Goal: Transaction & Acquisition: Purchase product/service

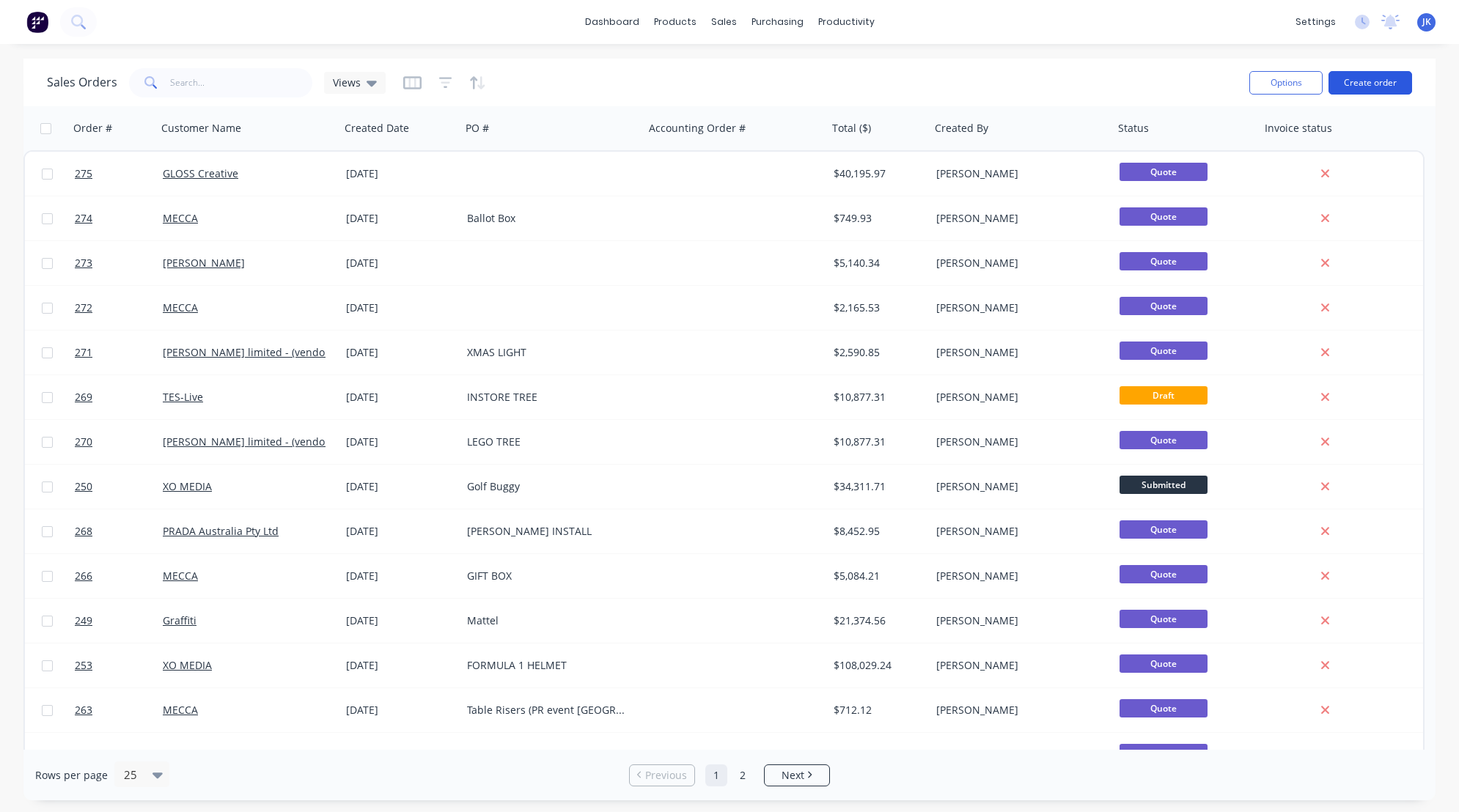
click at [1367, 81] on button "Create order" at bounding box center [1370, 83] width 83 height 23
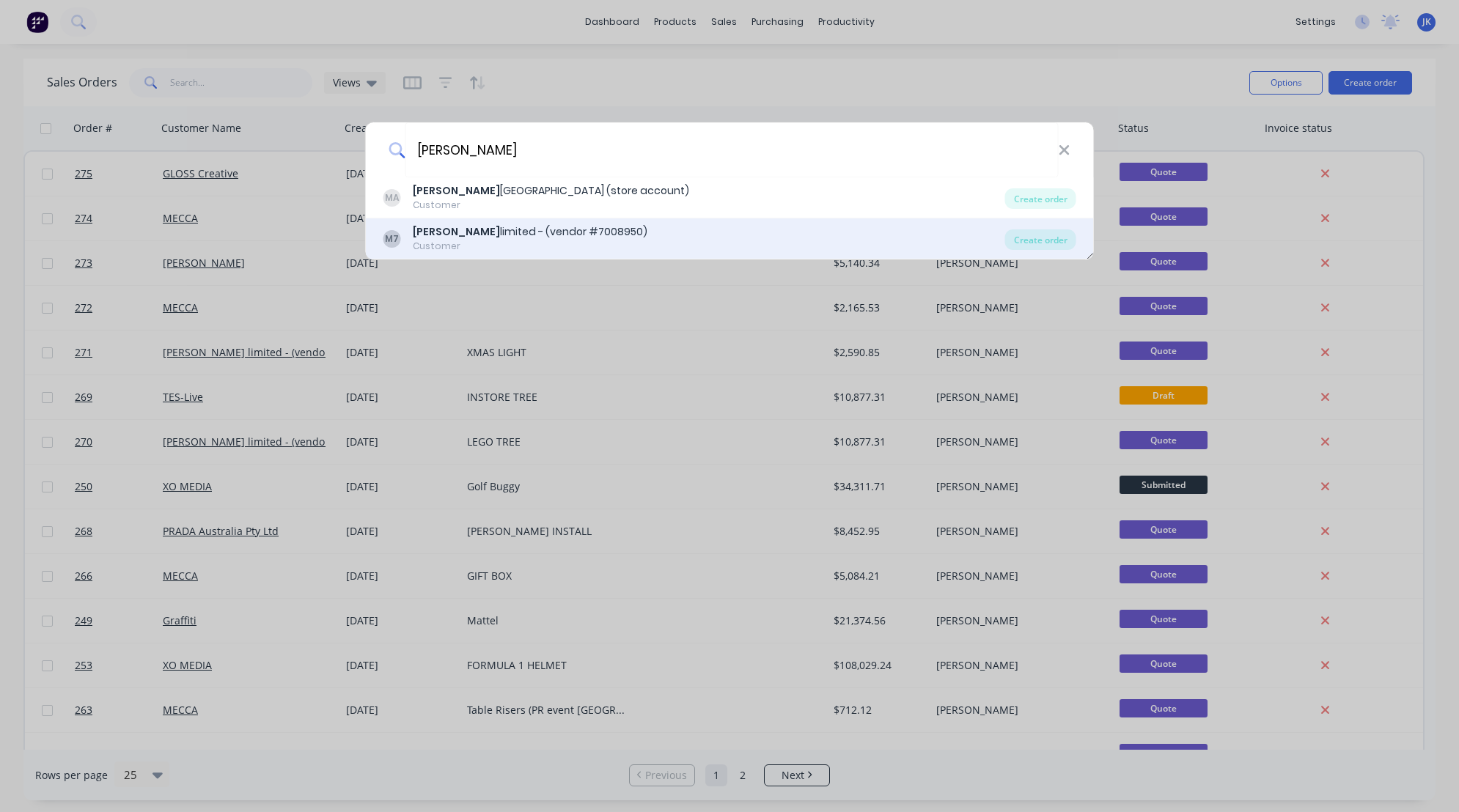
type input "[PERSON_NAME]"
click at [445, 236] on div "[PERSON_NAME] limited - (vendor #7008950)" at bounding box center [530, 232] width 235 height 15
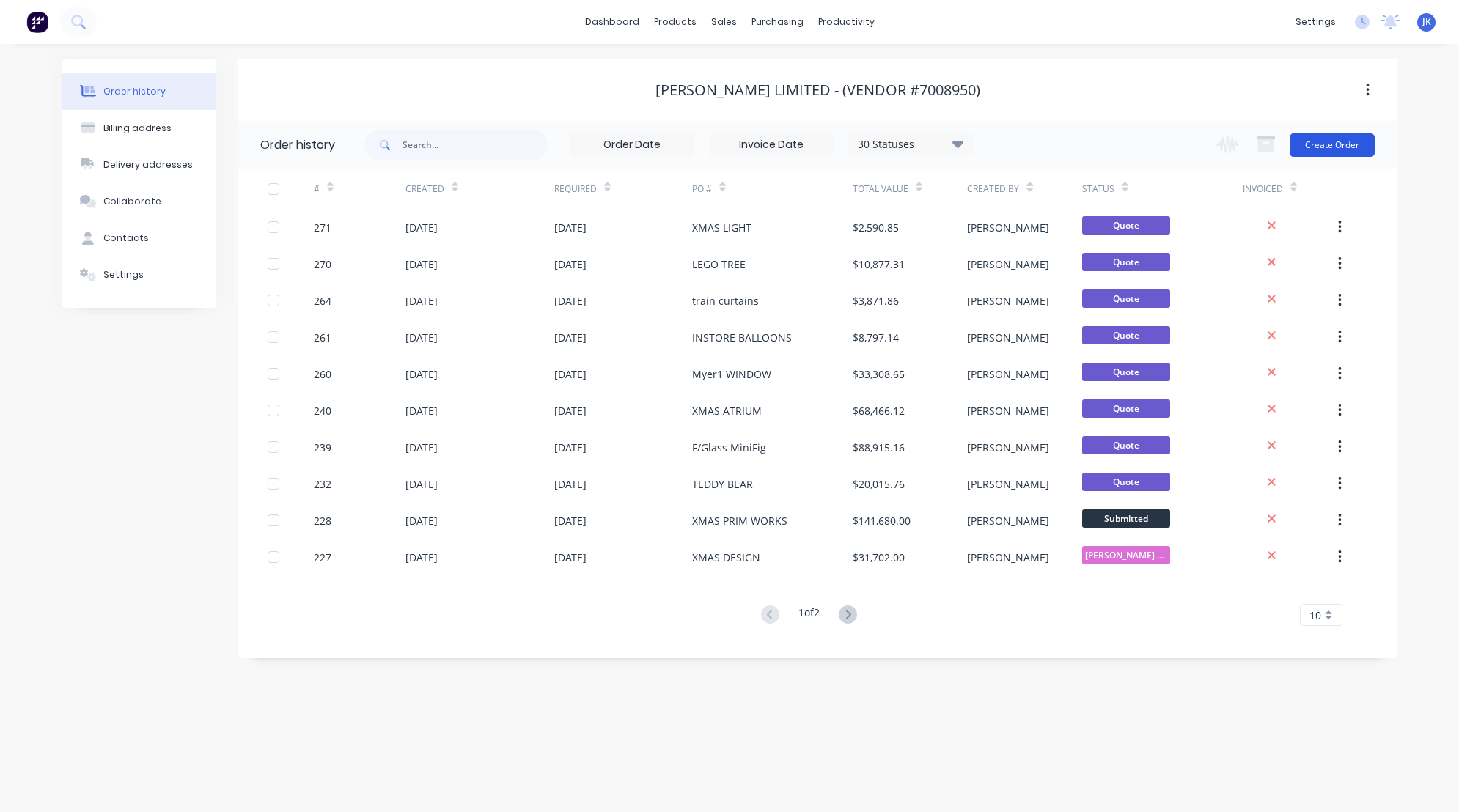
click at [1329, 152] on button "Create Order" at bounding box center [1332, 145] width 85 height 23
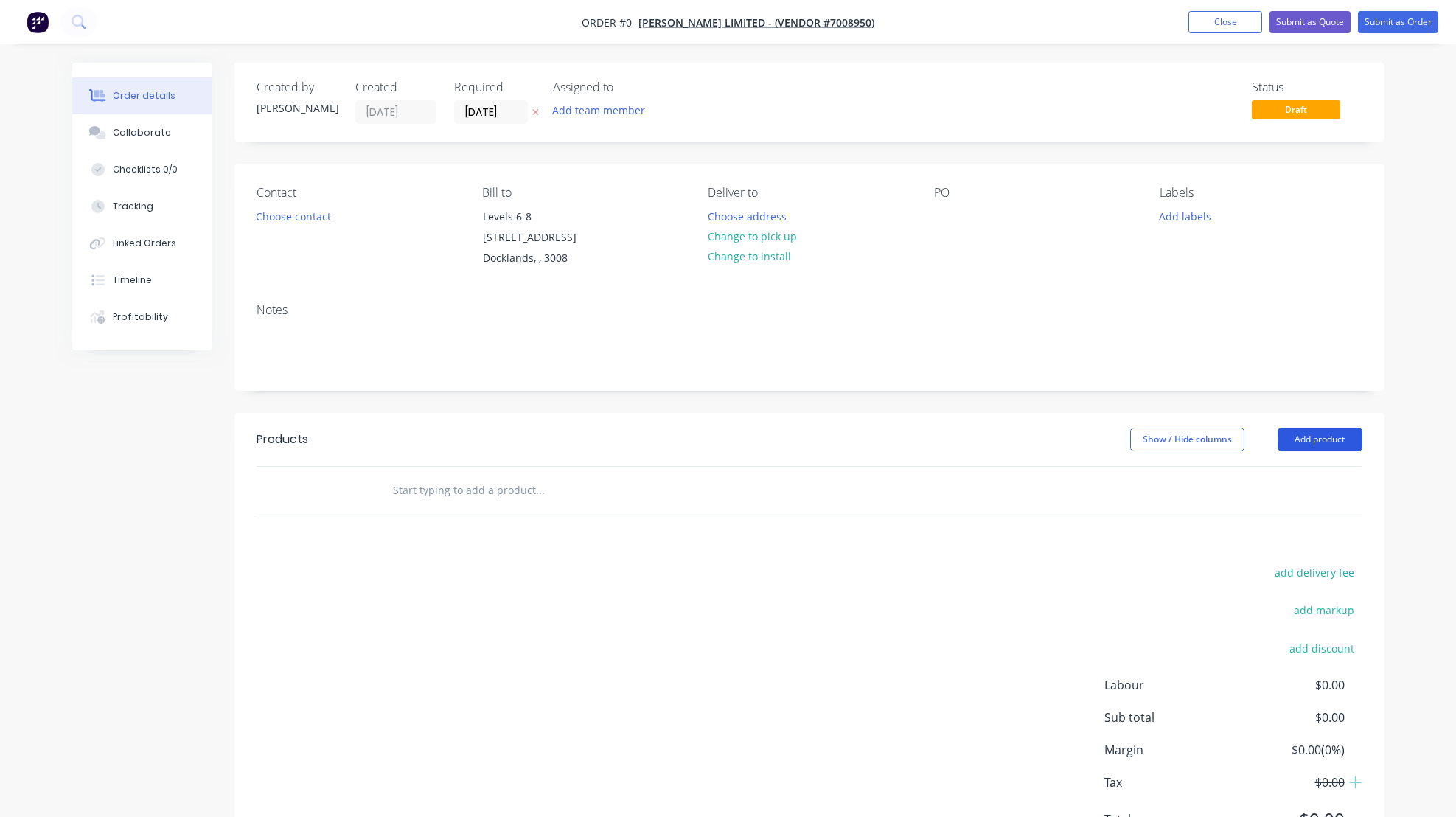
drag, startPoint x: 1322, startPoint y: 436, endPoint x: 1313, endPoint y: 444, distance: 12.0
click at [1322, 436] on button "Add product" at bounding box center [1320, 439] width 85 height 24
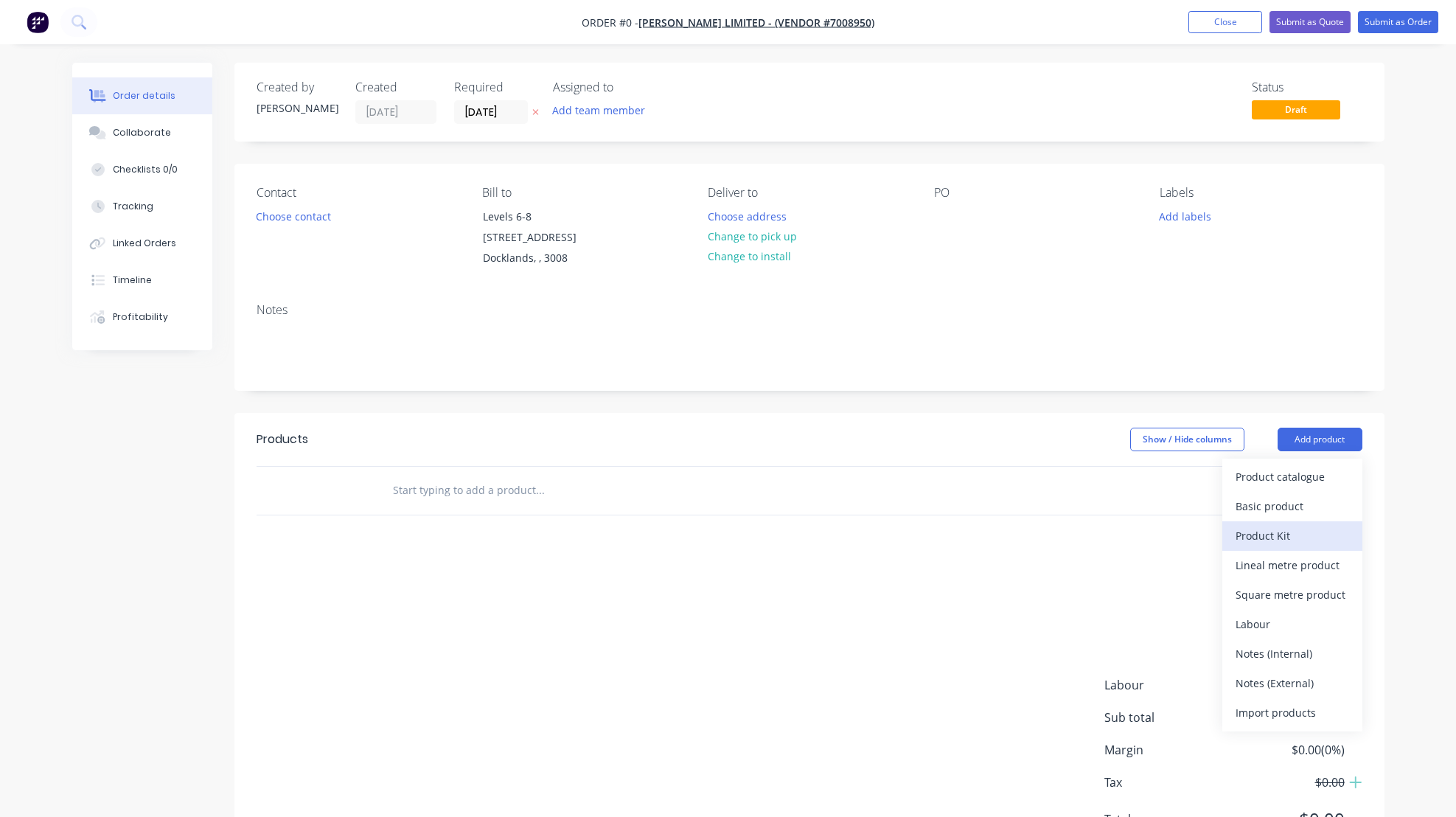
click at [1263, 534] on div "Product Kit" at bounding box center [1292, 536] width 113 height 21
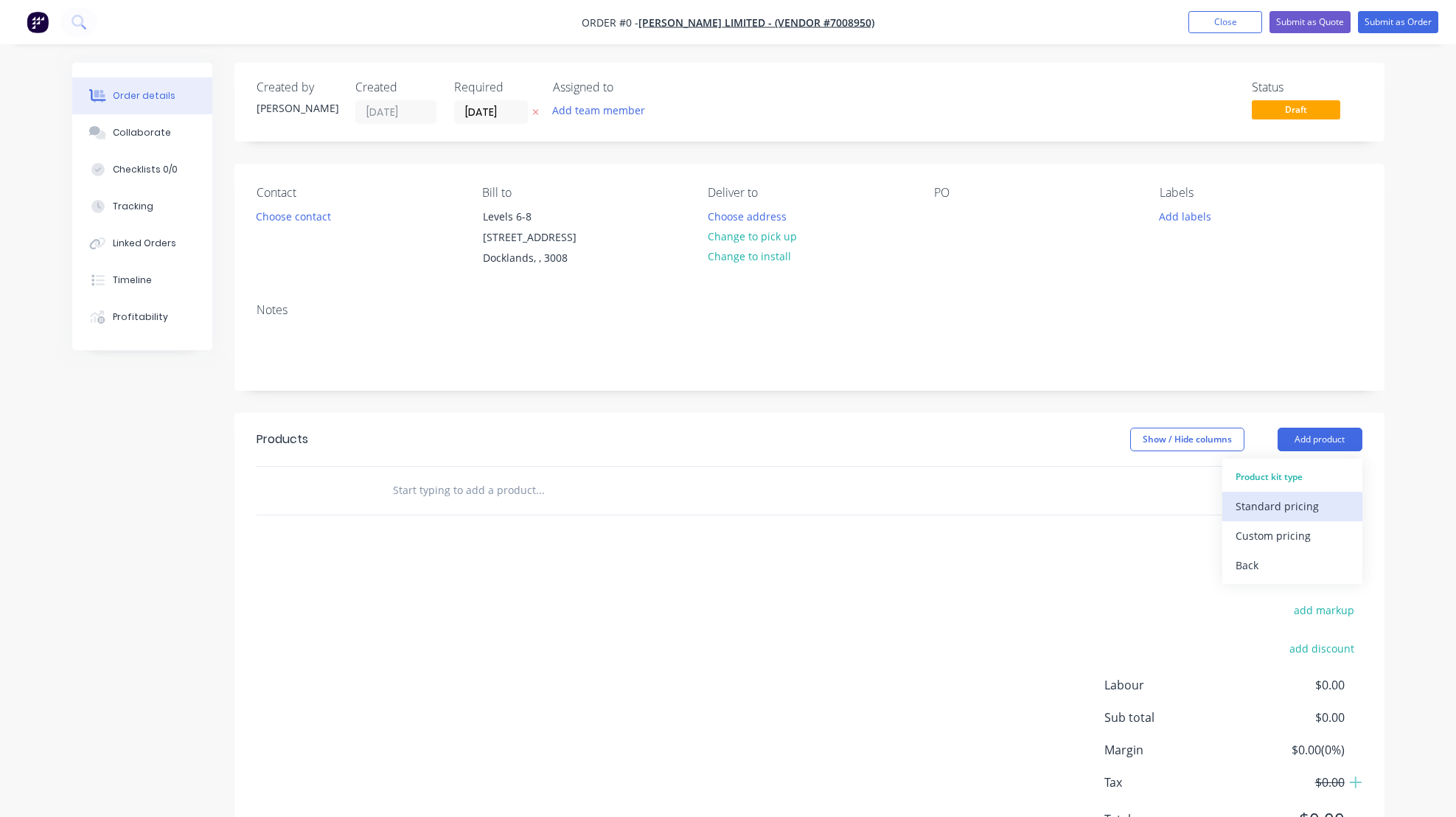
click at [1280, 511] on div "Standard pricing" at bounding box center [1292, 506] width 113 height 21
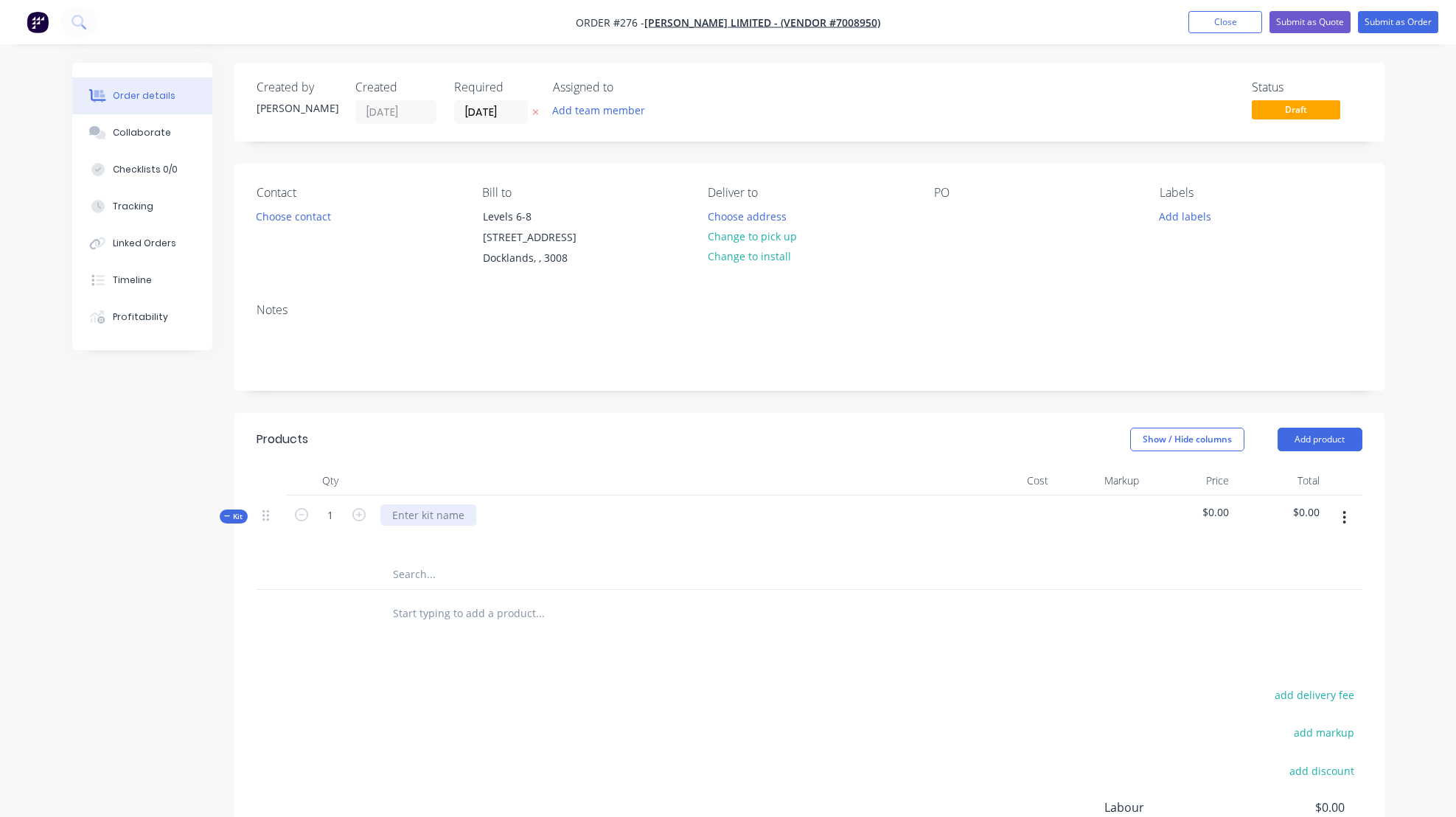
drag, startPoint x: 394, startPoint y: 511, endPoint x: 425, endPoint y: 519, distance: 32.0
click at [394, 512] on div at bounding box center [428, 515] width 96 height 21
click at [1224, 24] on button "Close" at bounding box center [1226, 22] width 74 height 22
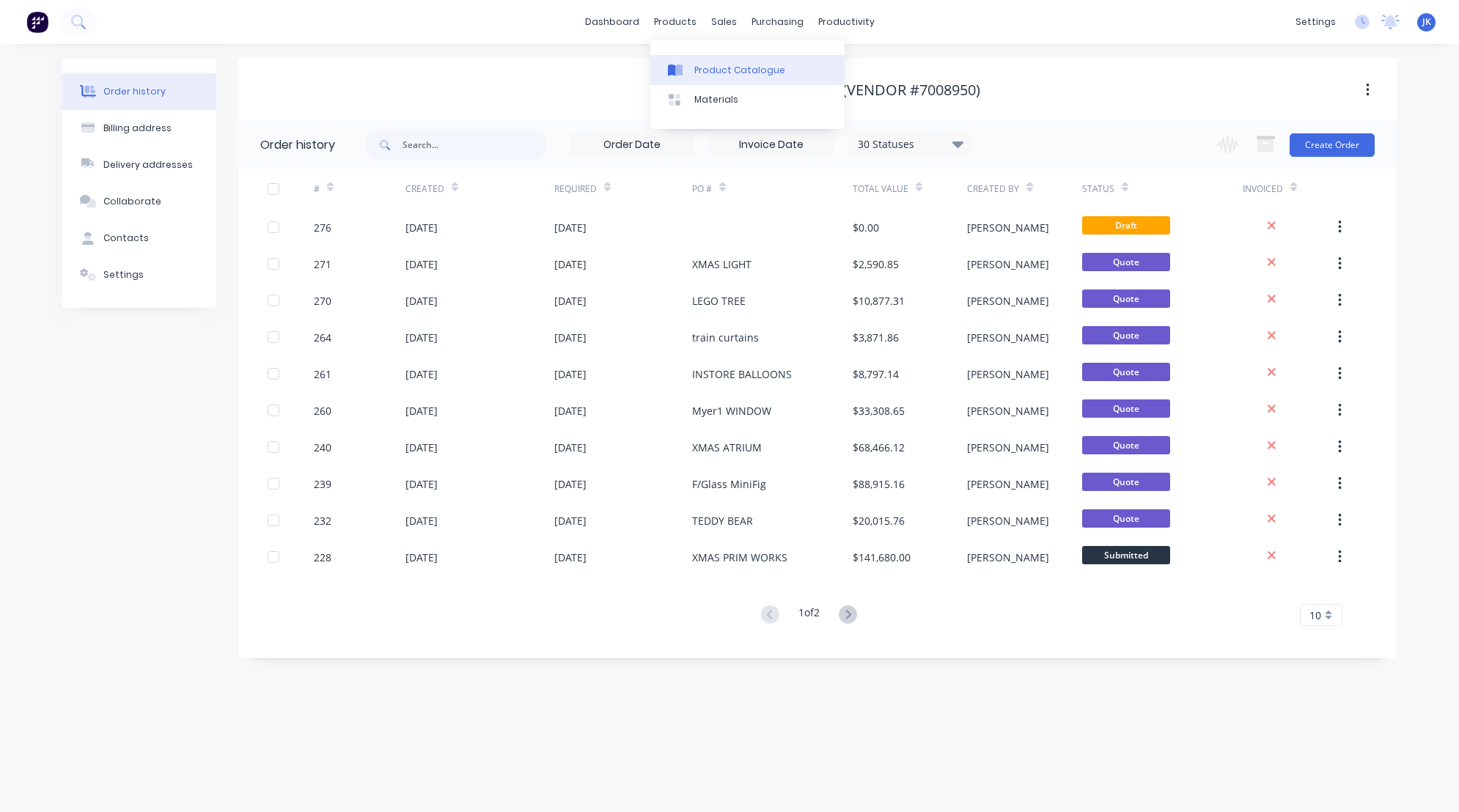
click at [713, 68] on div "Product Catalogue" at bounding box center [739, 70] width 91 height 13
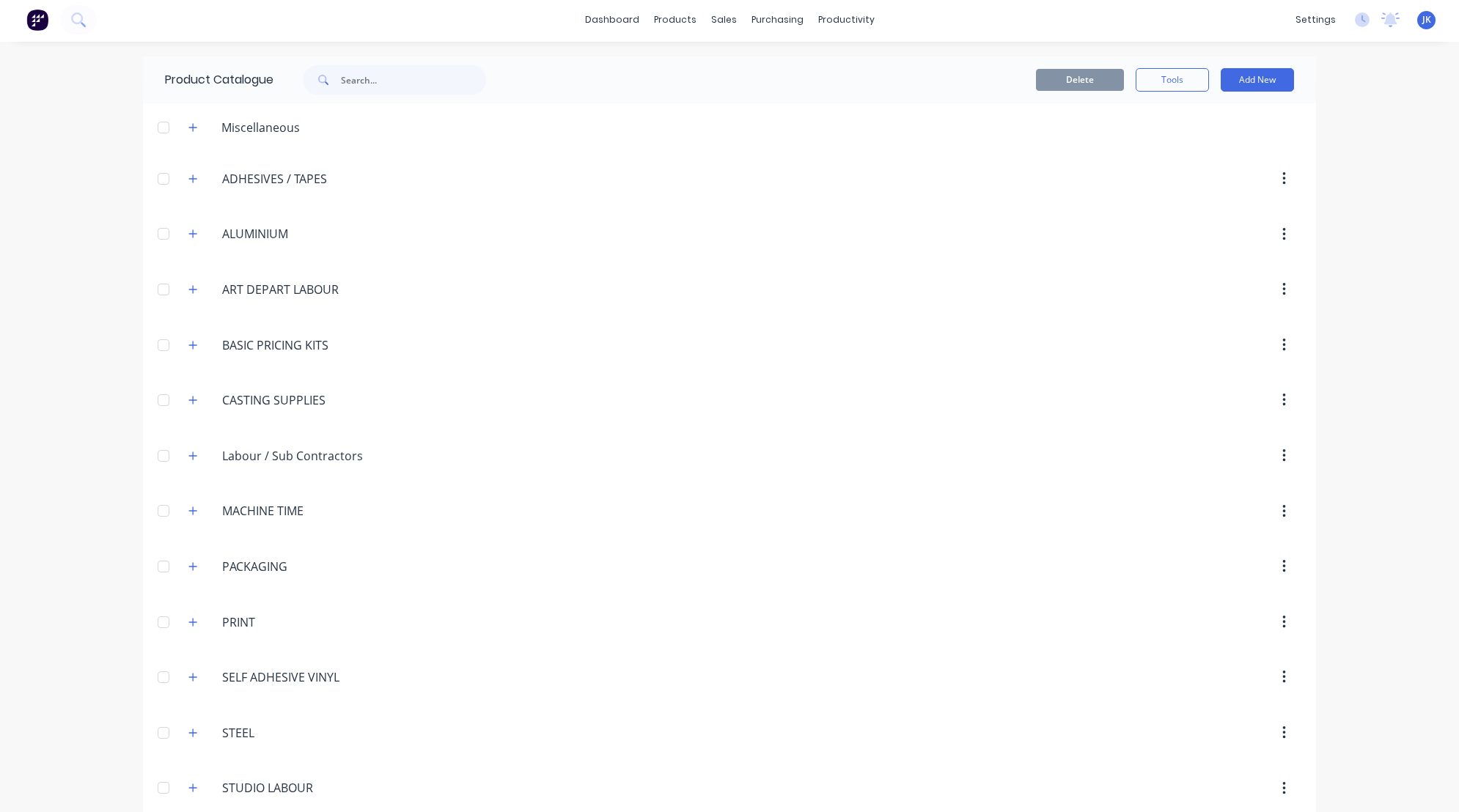
scroll to position [3, 0]
click at [189, 615] on button "button" at bounding box center [193, 621] width 19 height 19
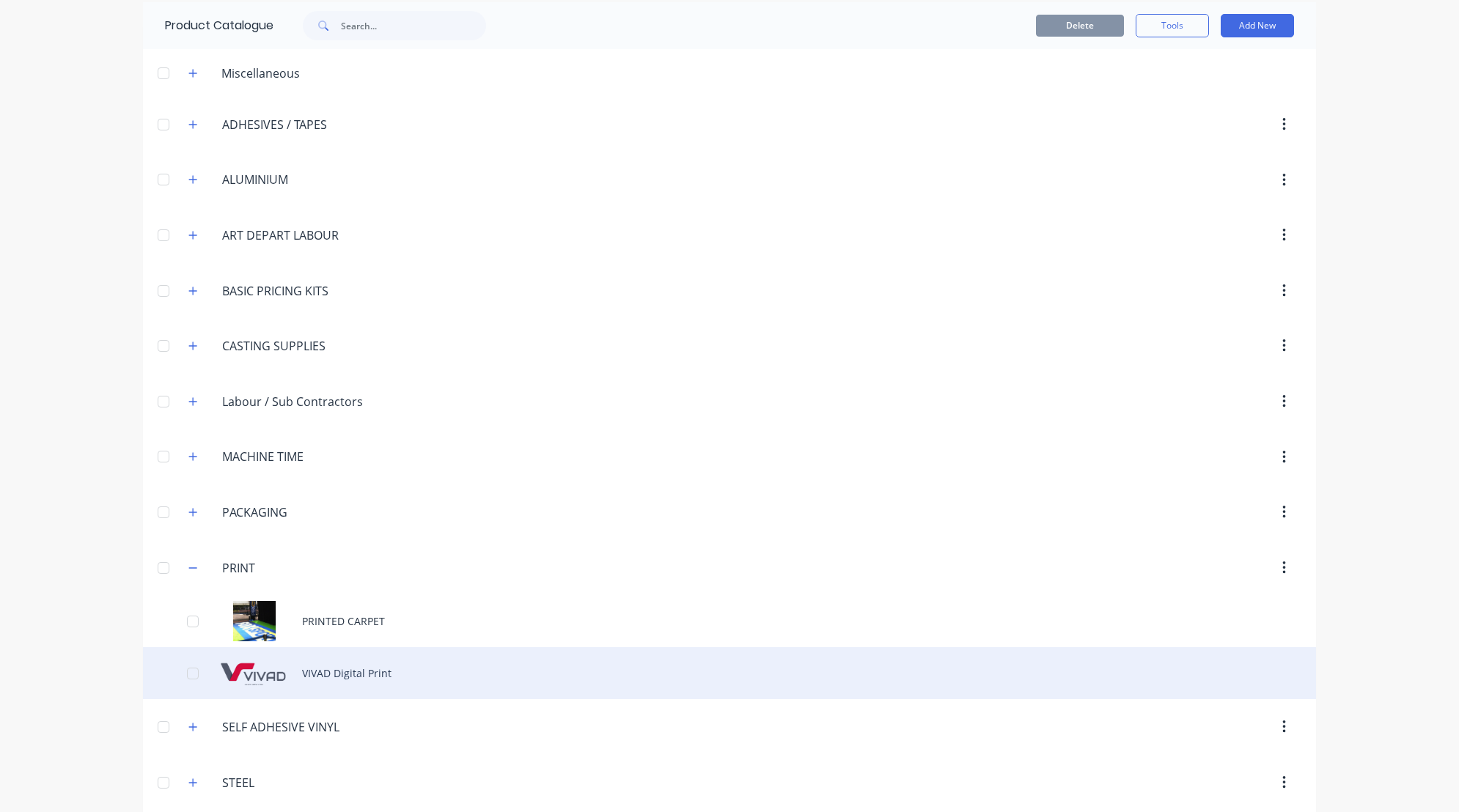
scroll to position [135, 0]
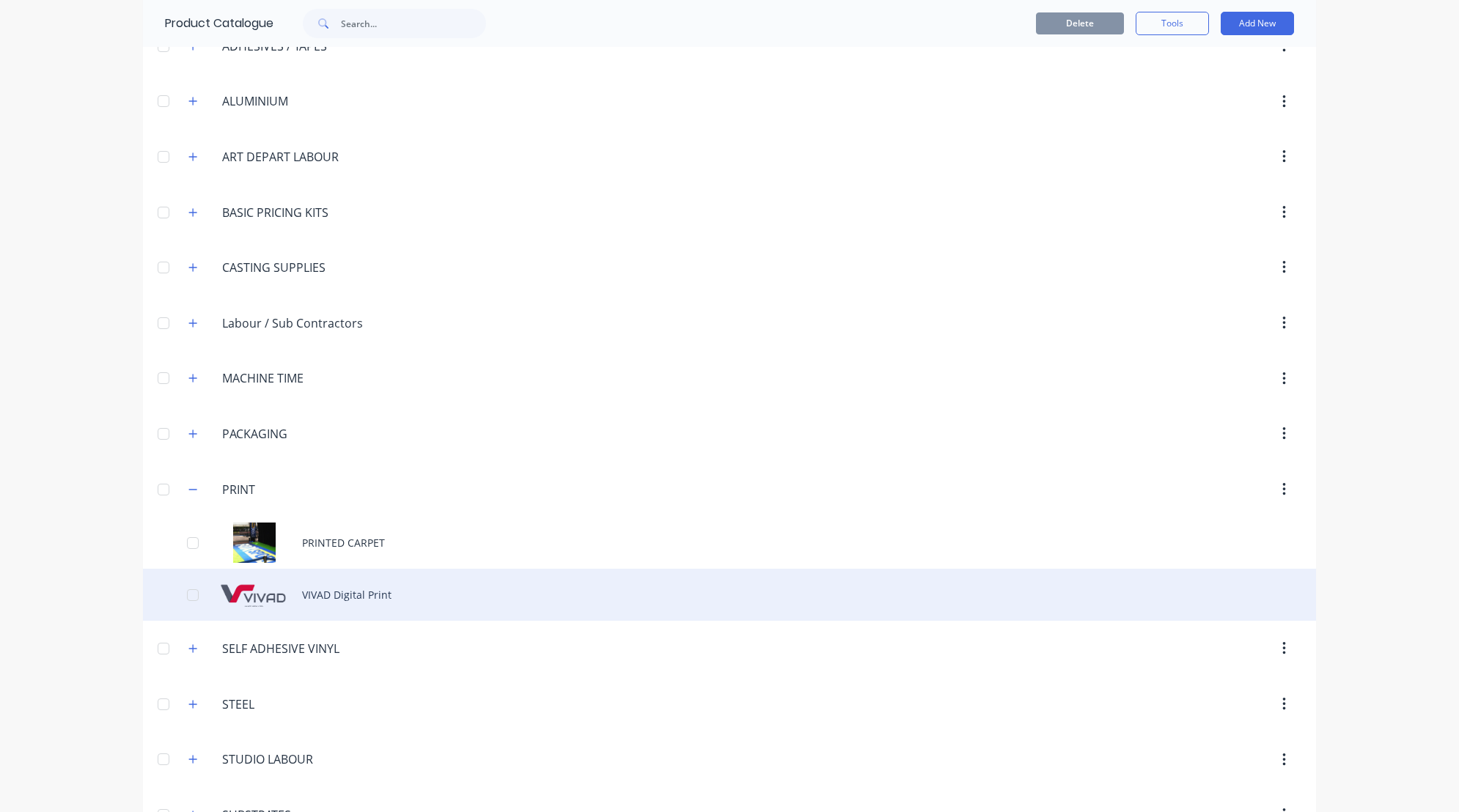
click at [313, 595] on div "VIVAD Digital Print" at bounding box center [730, 595] width 1173 height 52
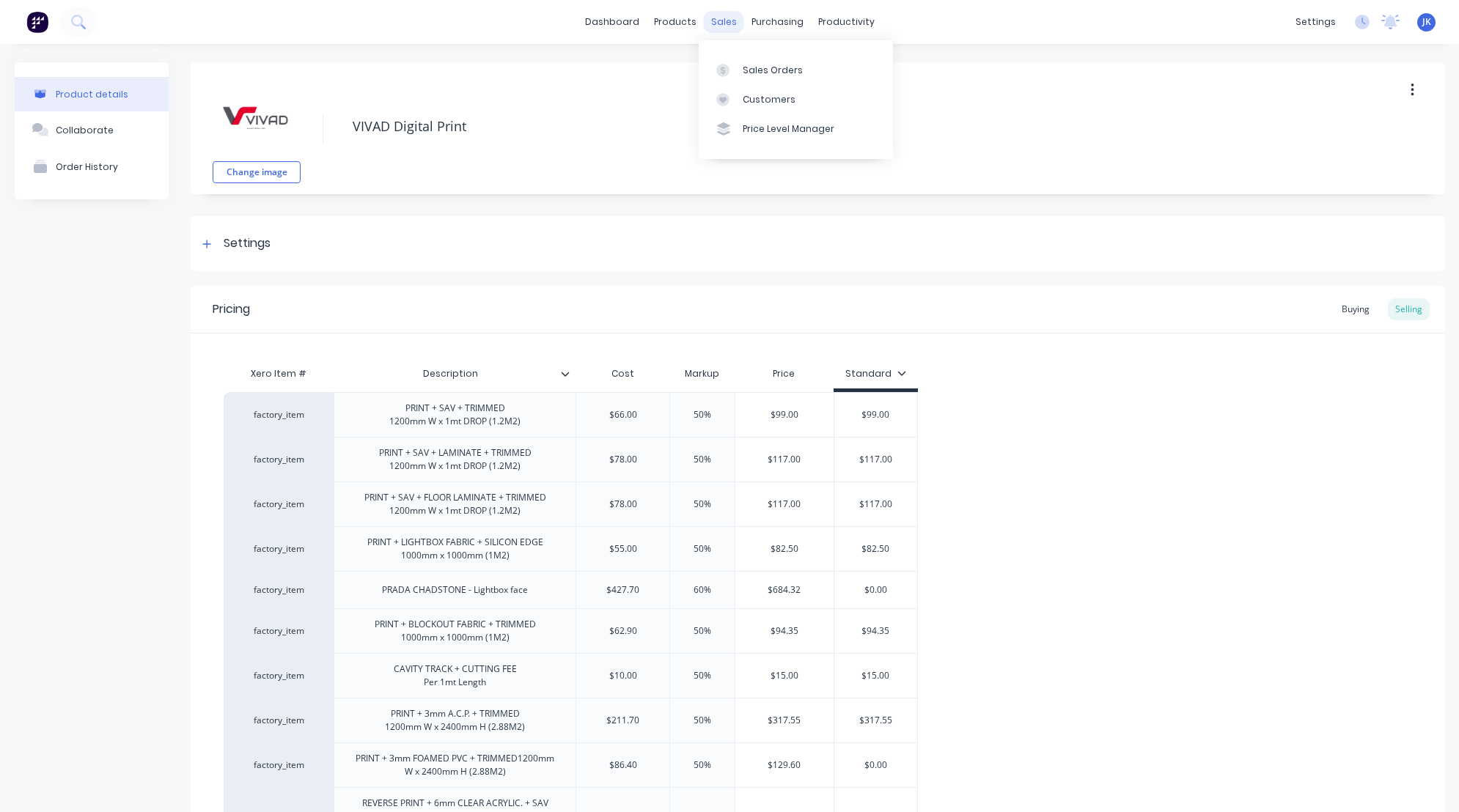
click at [715, 18] on div "sales" at bounding box center [724, 22] width 40 height 22
type textarea "x"
click at [765, 70] on div "Sales Orders" at bounding box center [772, 70] width 60 height 13
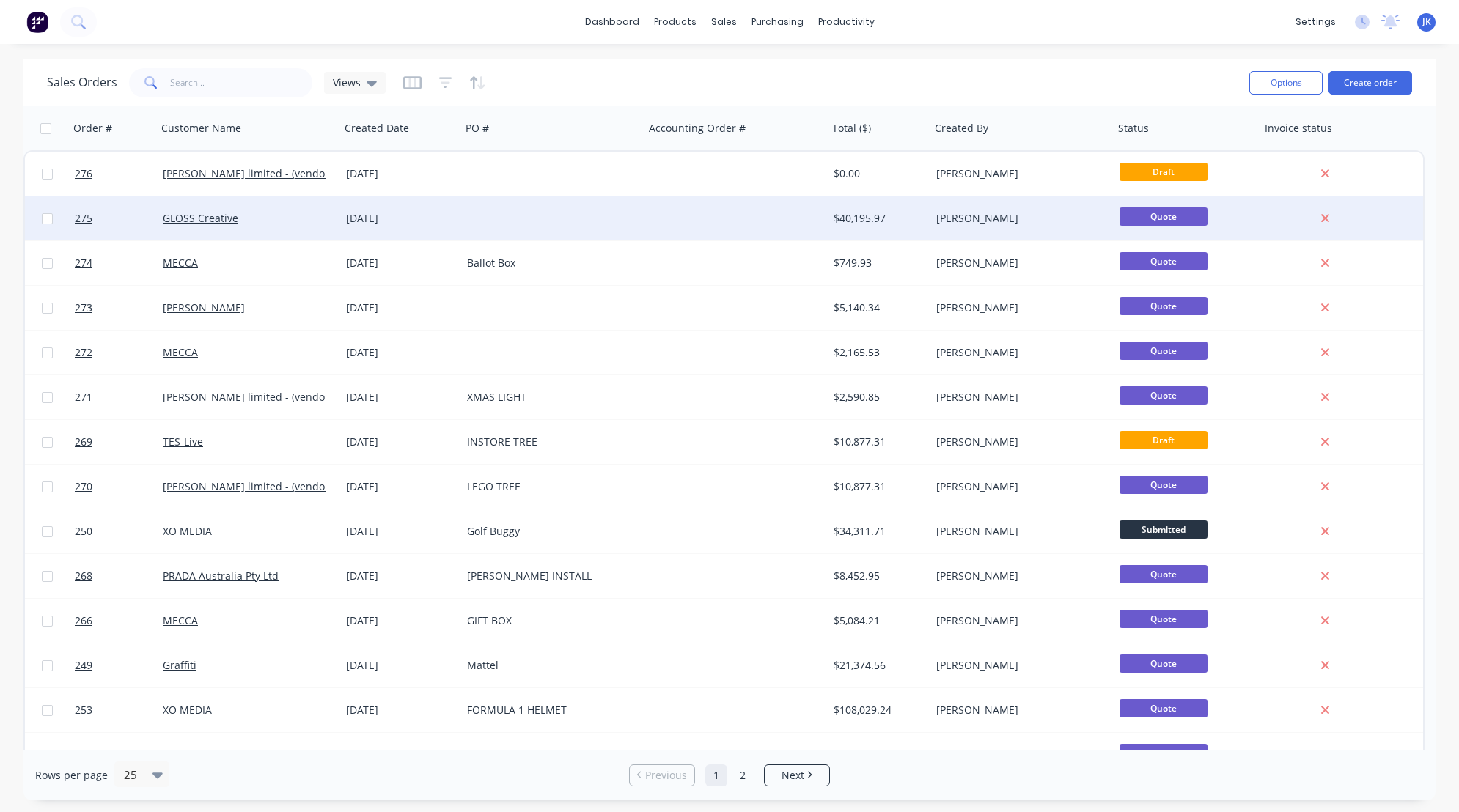
click at [431, 219] on div "[DATE]" at bounding box center [400, 219] width 109 height 15
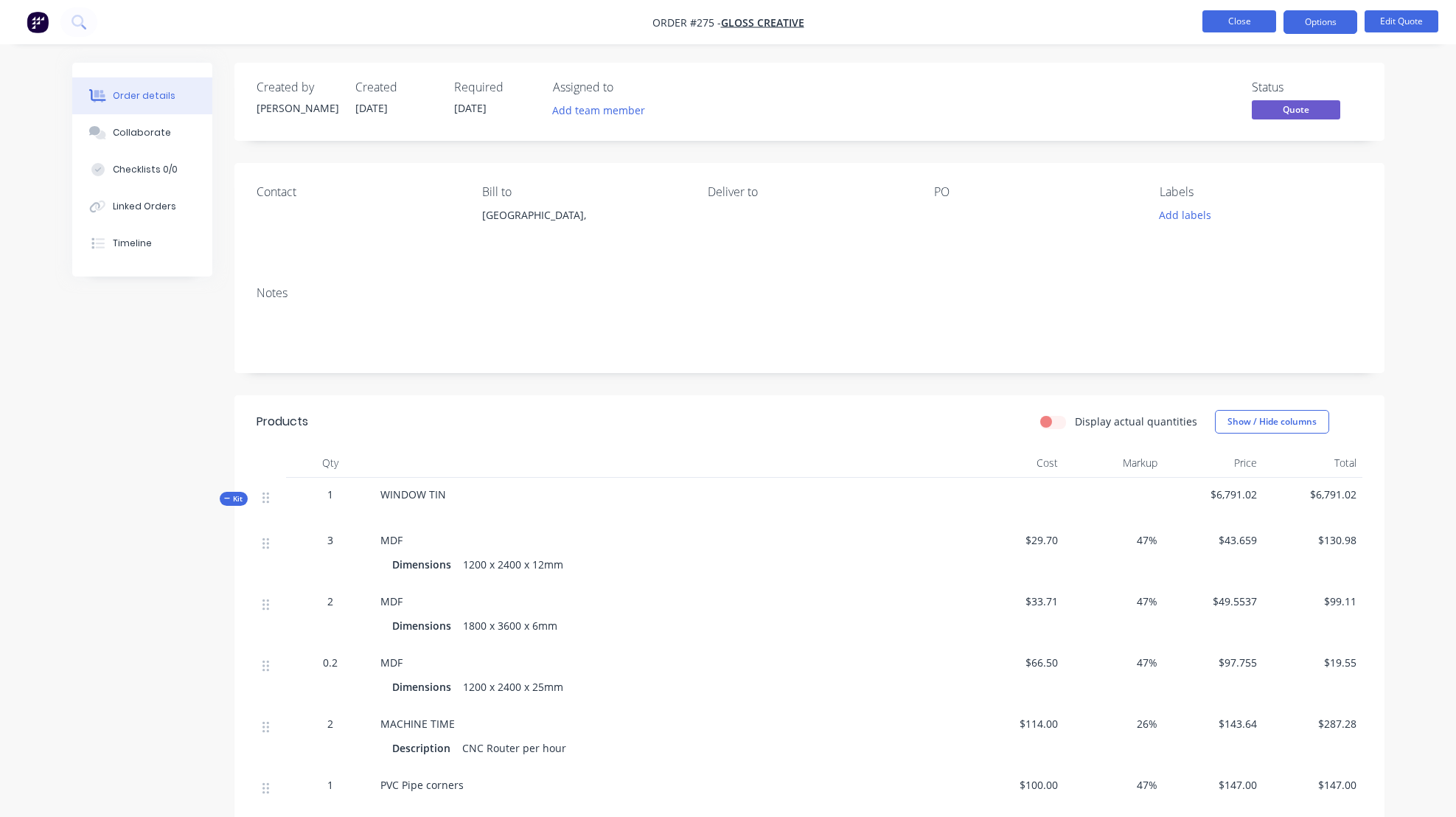
click at [1232, 12] on button "Close" at bounding box center [1239, 21] width 74 height 22
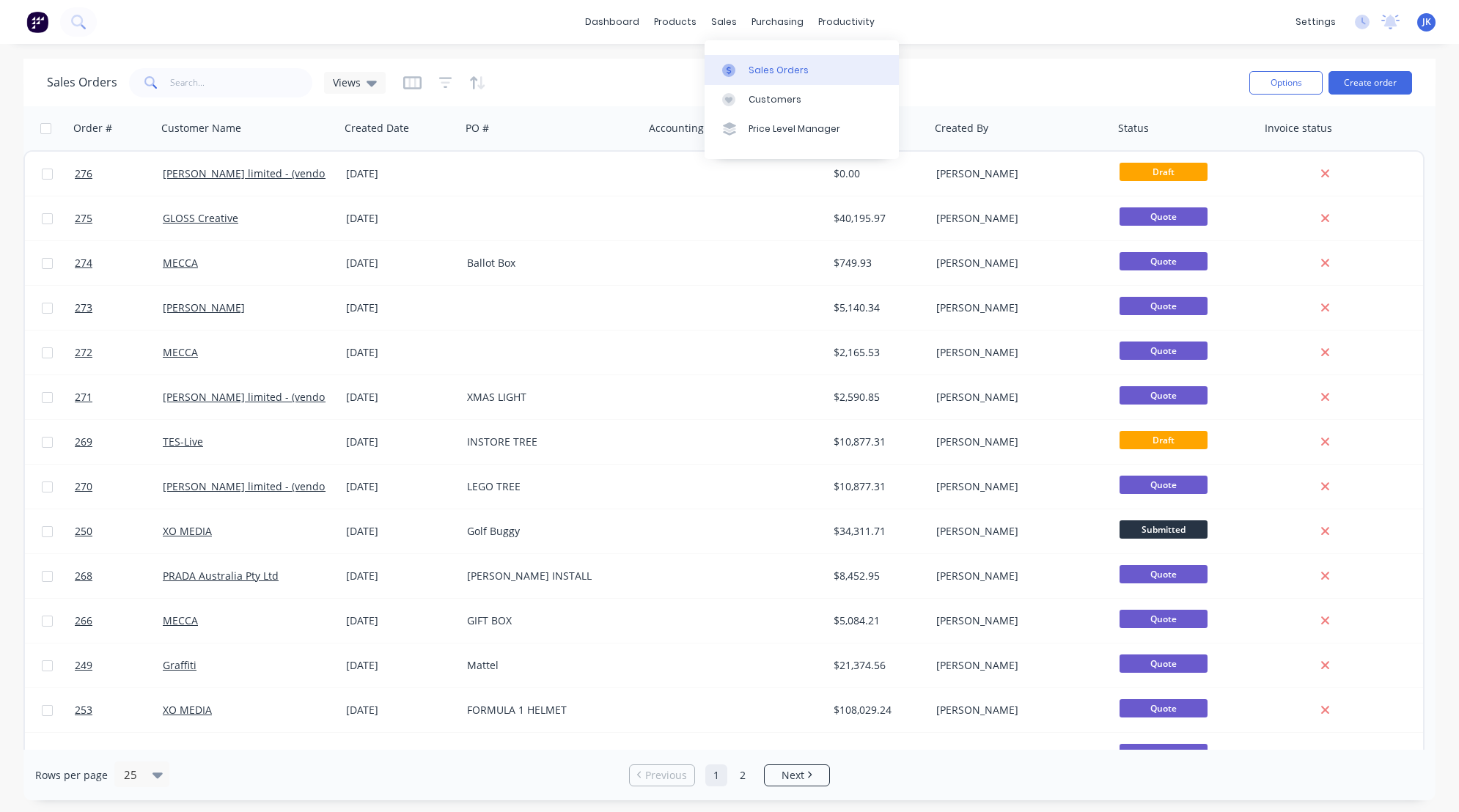
click at [764, 69] on div "Sales Orders" at bounding box center [778, 70] width 60 height 13
click at [1361, 79] on button "Create order" at bounding box center [1370, 83] width 83 height 23
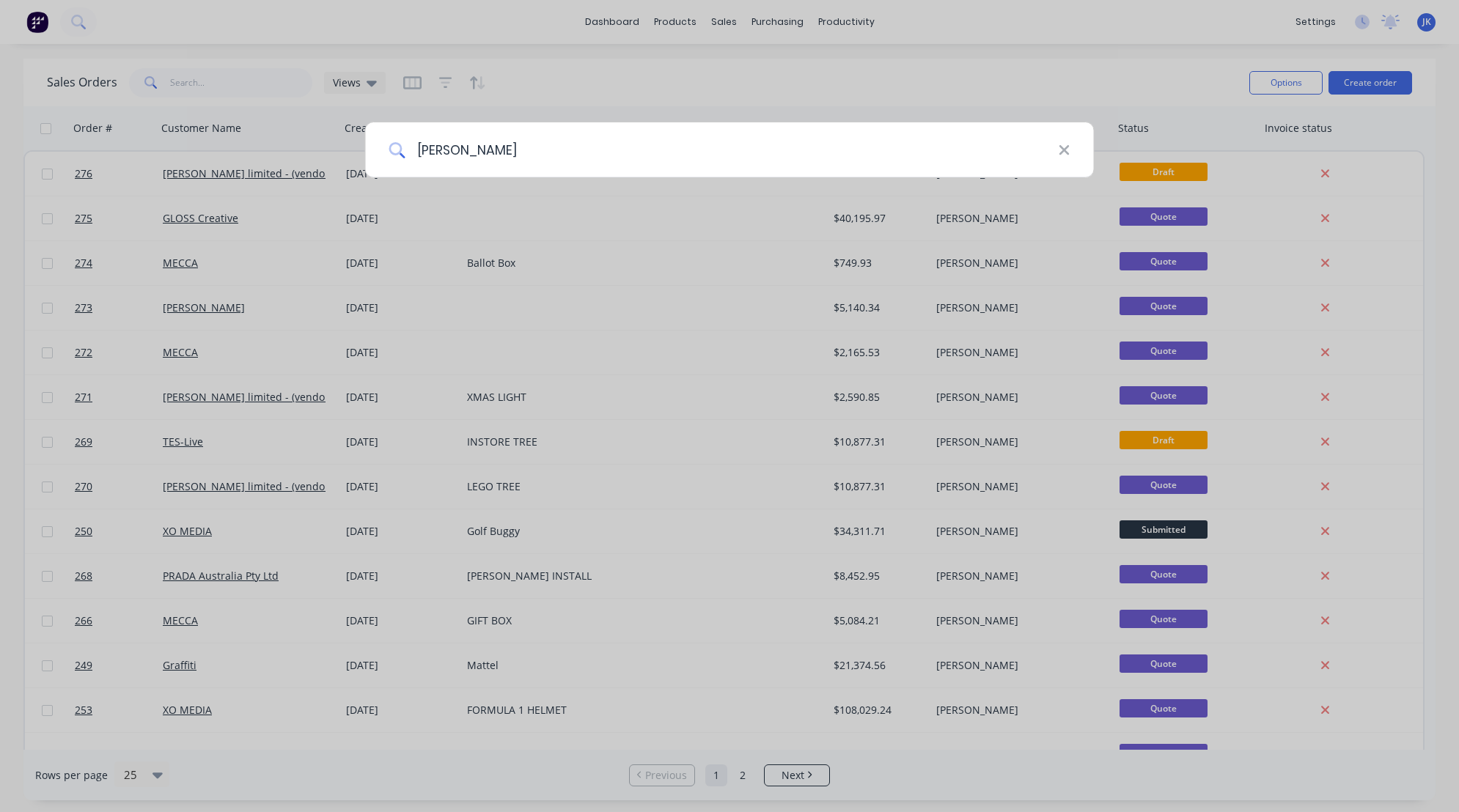
type input "[PERSON_NAME]"
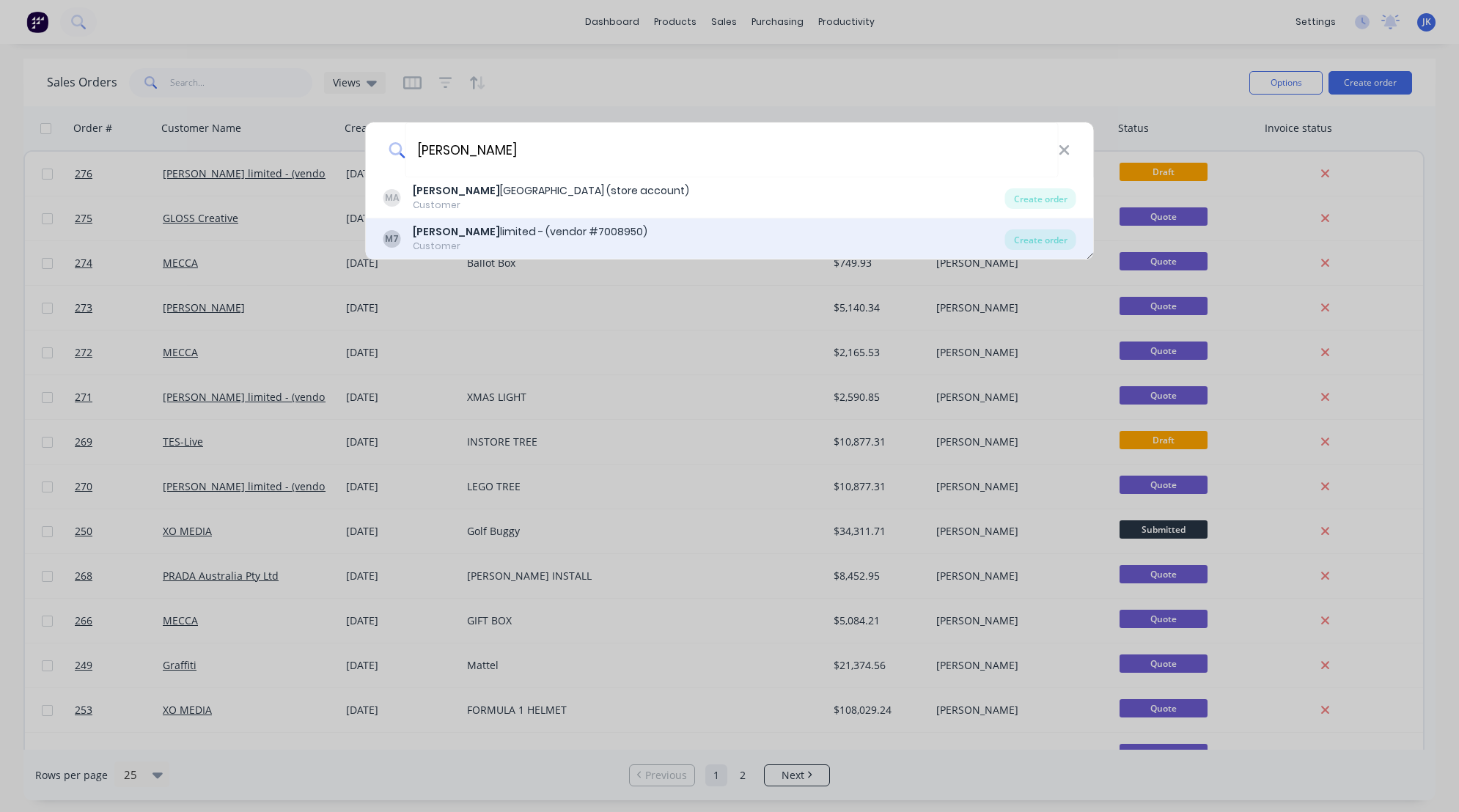
click at [476, 230] on div "[PERSON_NAME] limited - (vendor #7008950)" at bounding box center [530, 232] width 235 height 15
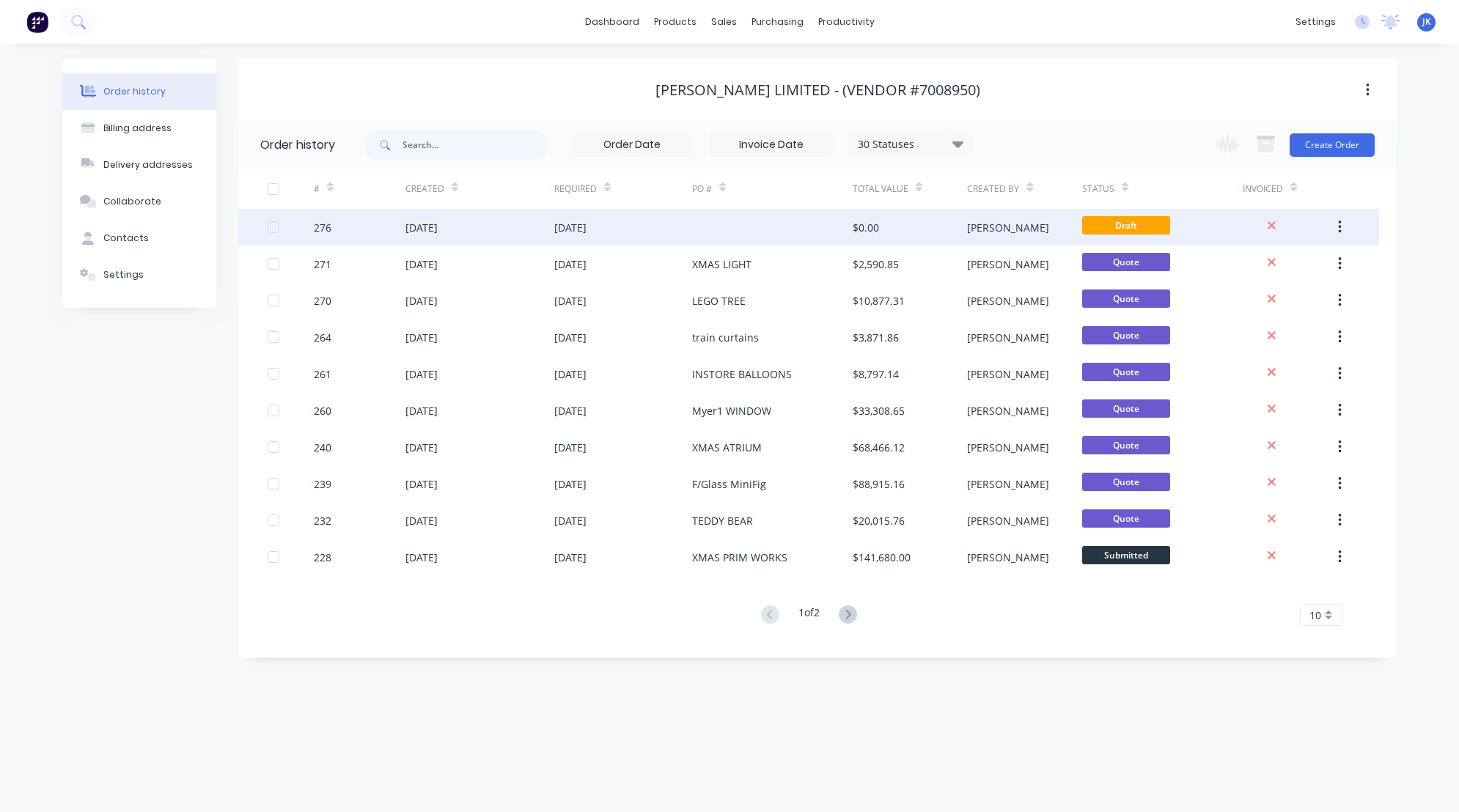
click at [438, 233] on div "[DATE]" at bounding box center [422, 227] width 32 height 15
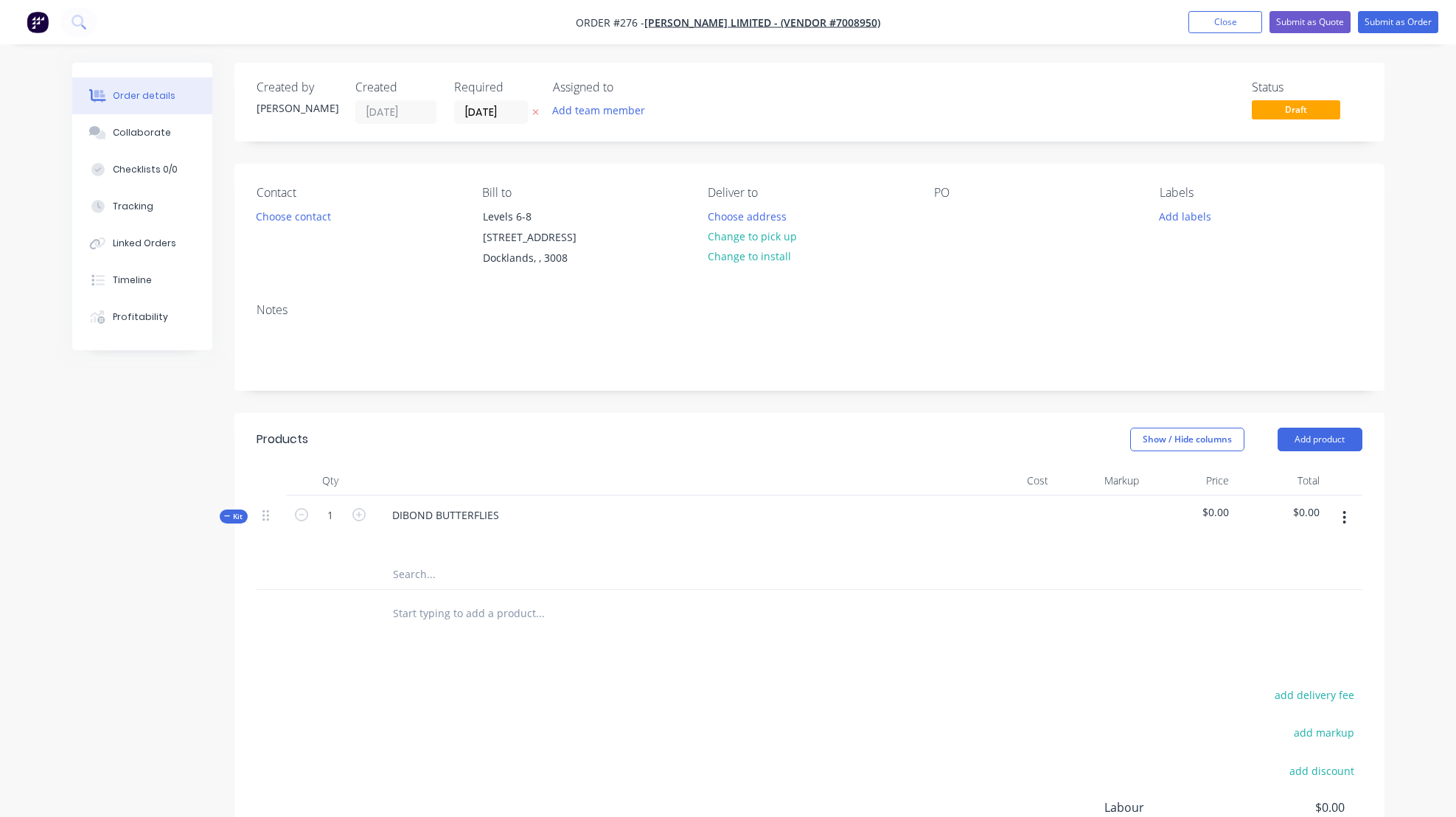
click at [1345, 515] on icon "button" at bounding box center [1344, 518] width 4 height 16
click at [1250, 586] on div "Add product to kit" at bounding box center [1292, 586] width 113 height 21
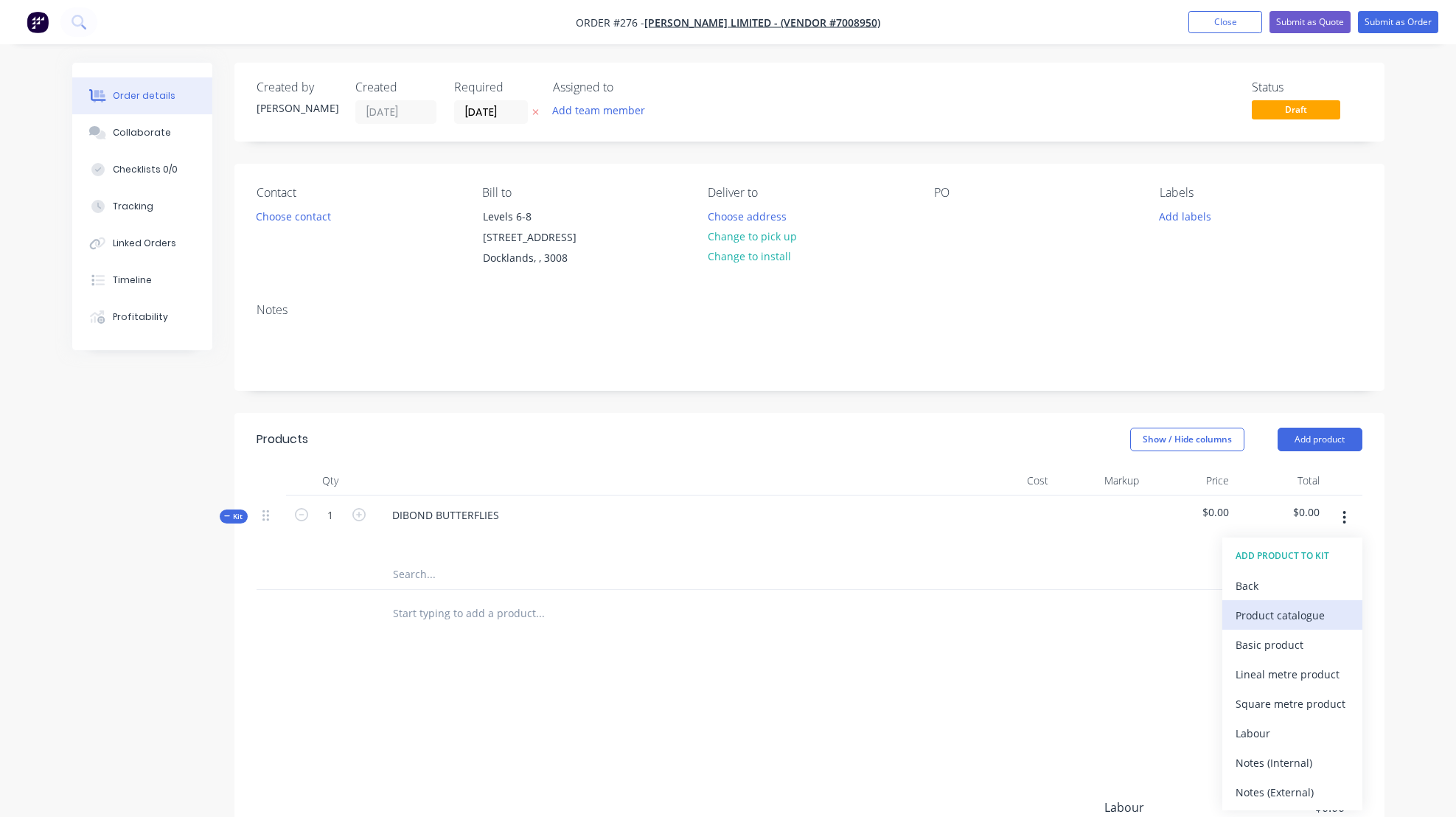
click at [1257, 615] on div "Product catalogue" at bounding box center [1292, 615] width 113 height 21
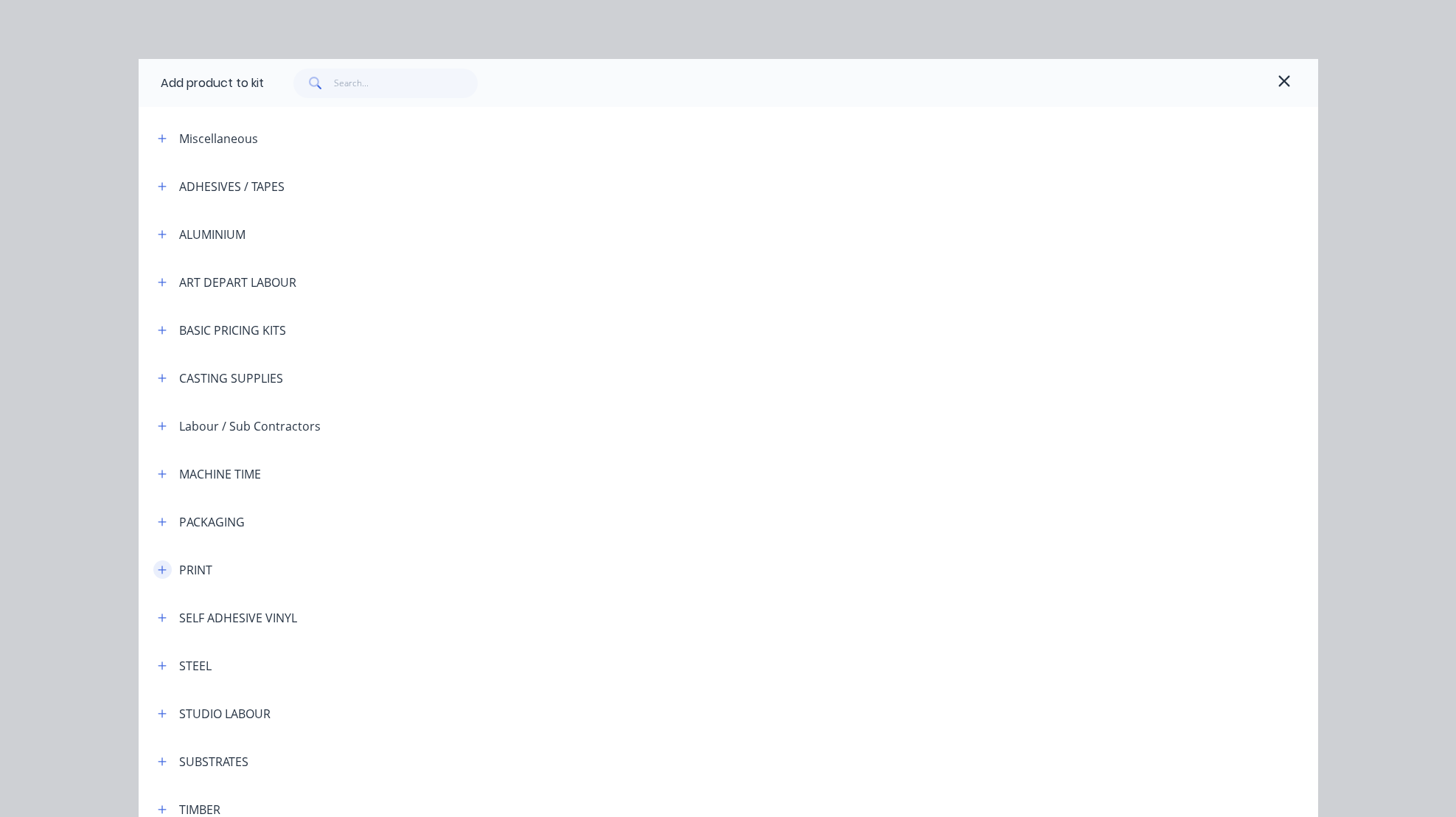
click at [158, 569] on icon "button" at bounding box center [162, 570] width 9 height 11
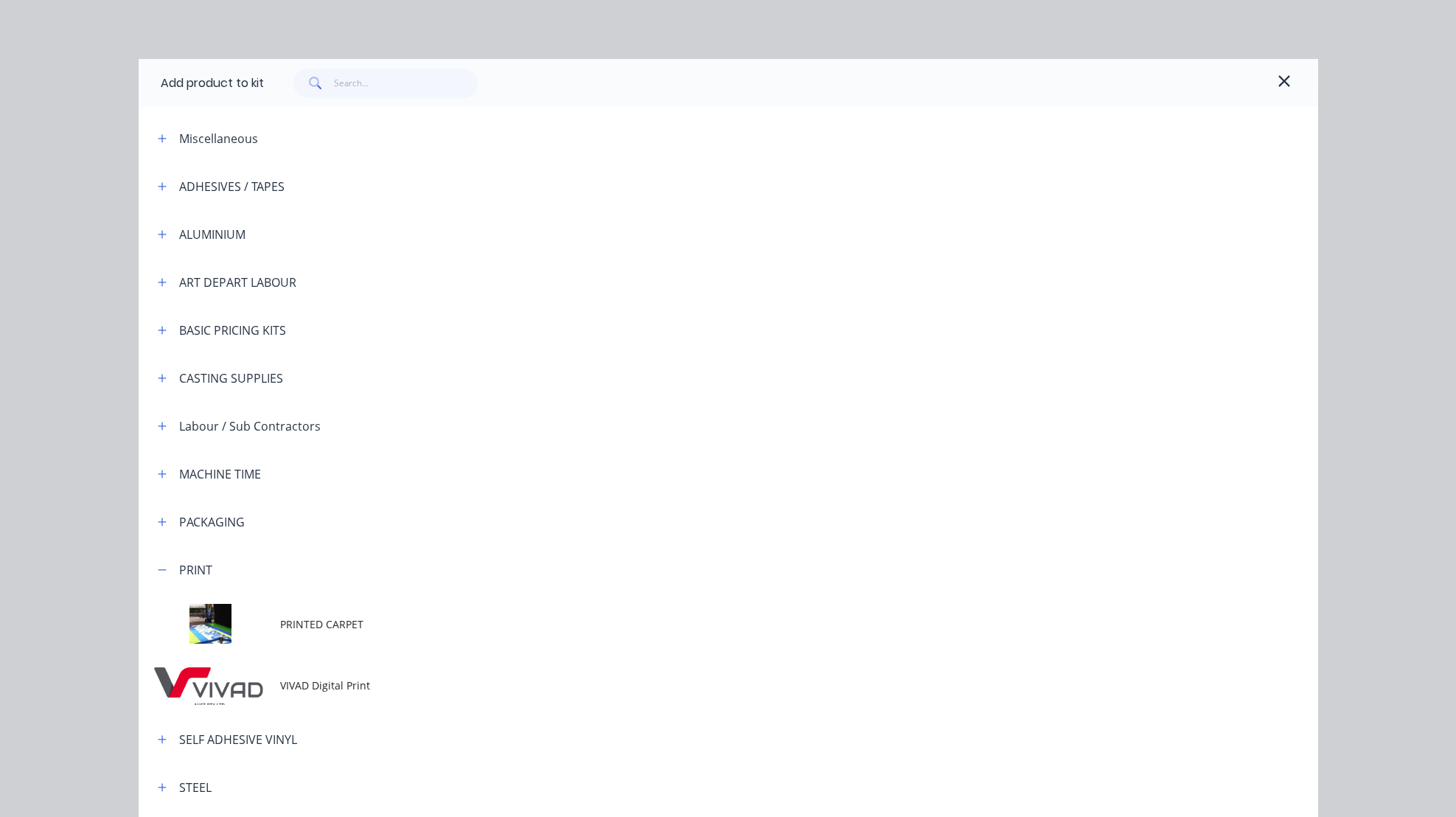
click at [291, 681] on span "VIVAD Digital Print" at bounding box center [695, 685] width 831 height 15
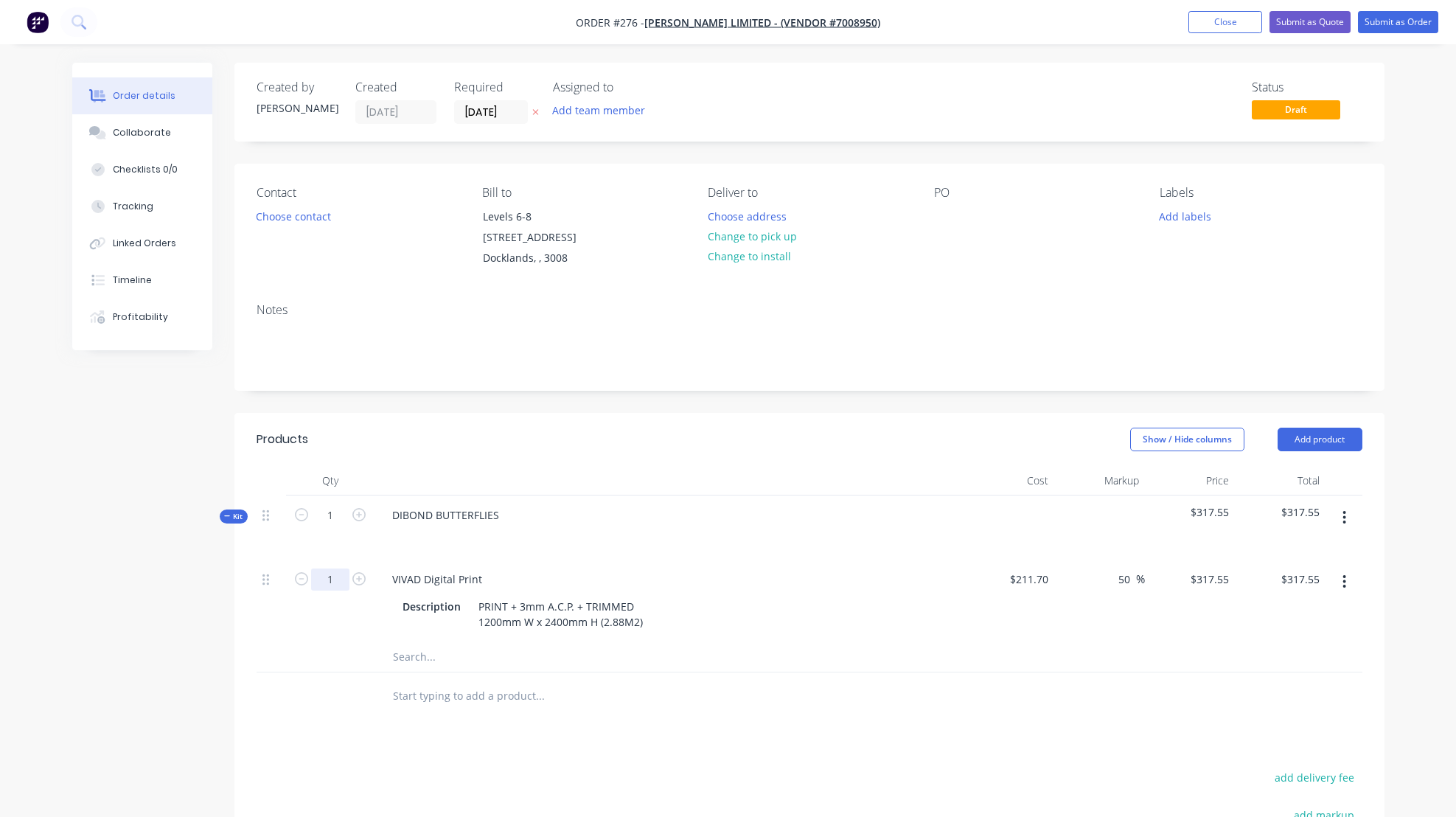
drag, startPoint x: 329, startPoint y: 574, endPoint x: 340, endPoint y: 577, distance: 11.4
click at [340, 577] on input "1" at bounding box center [330, 579] width 38 height 22
type input "100"
type input "$31,755.00"
click at [886, 579] on div "VIVAD Digital Print" at bounding box center [669, 579] width 578 height 21
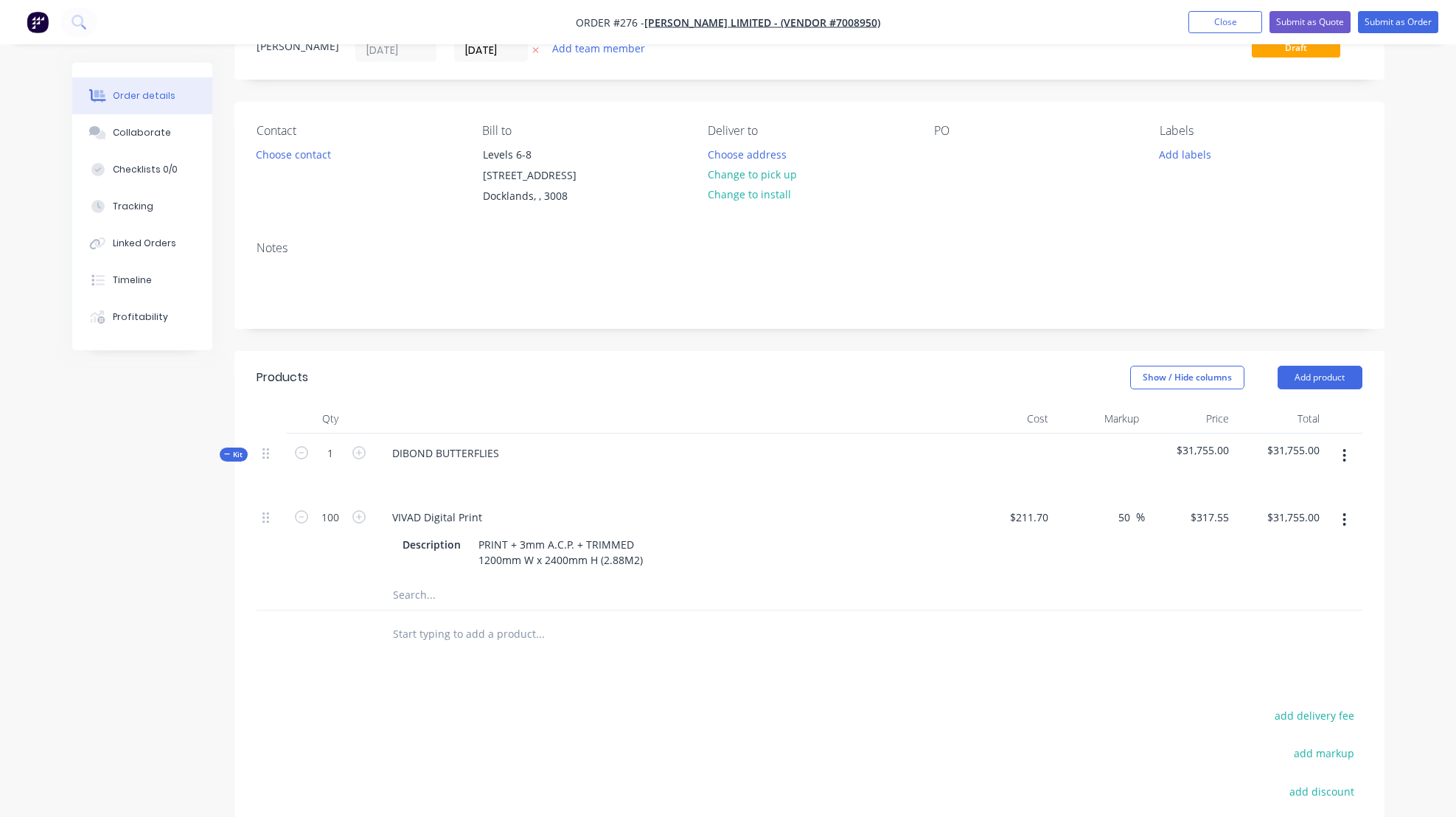
scroll to position [63, 0]
click at [1347, 456] on button "button" at bounding box center [1344, 455] width 35 height 27
click at [1285, 523] on div "Add product to kit" at bounding box center [1292, 523] width 113 height 21
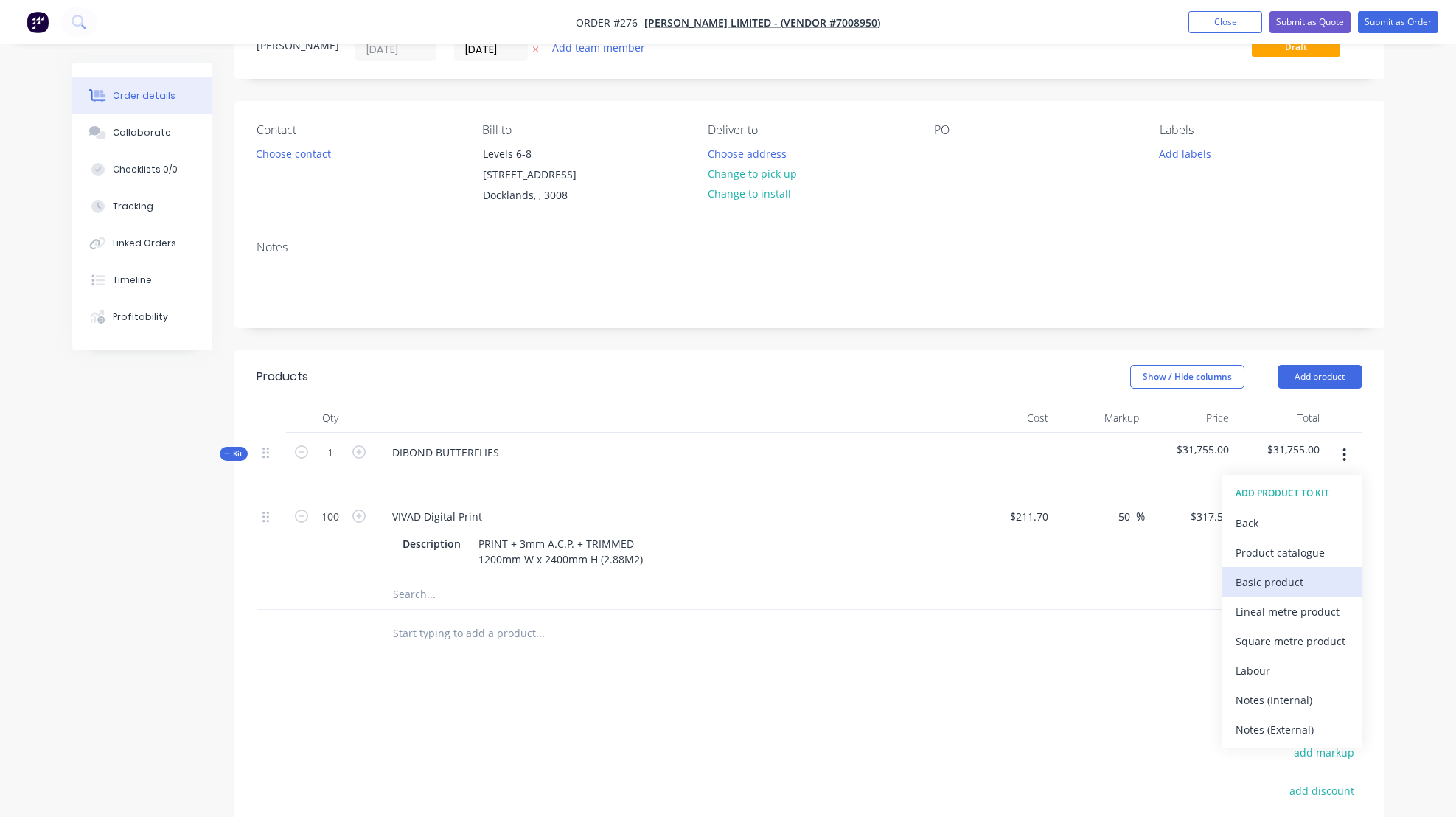
click at [1274, 580] on div "Basic product" at bounding box center [1292, 582] width 113 height 21
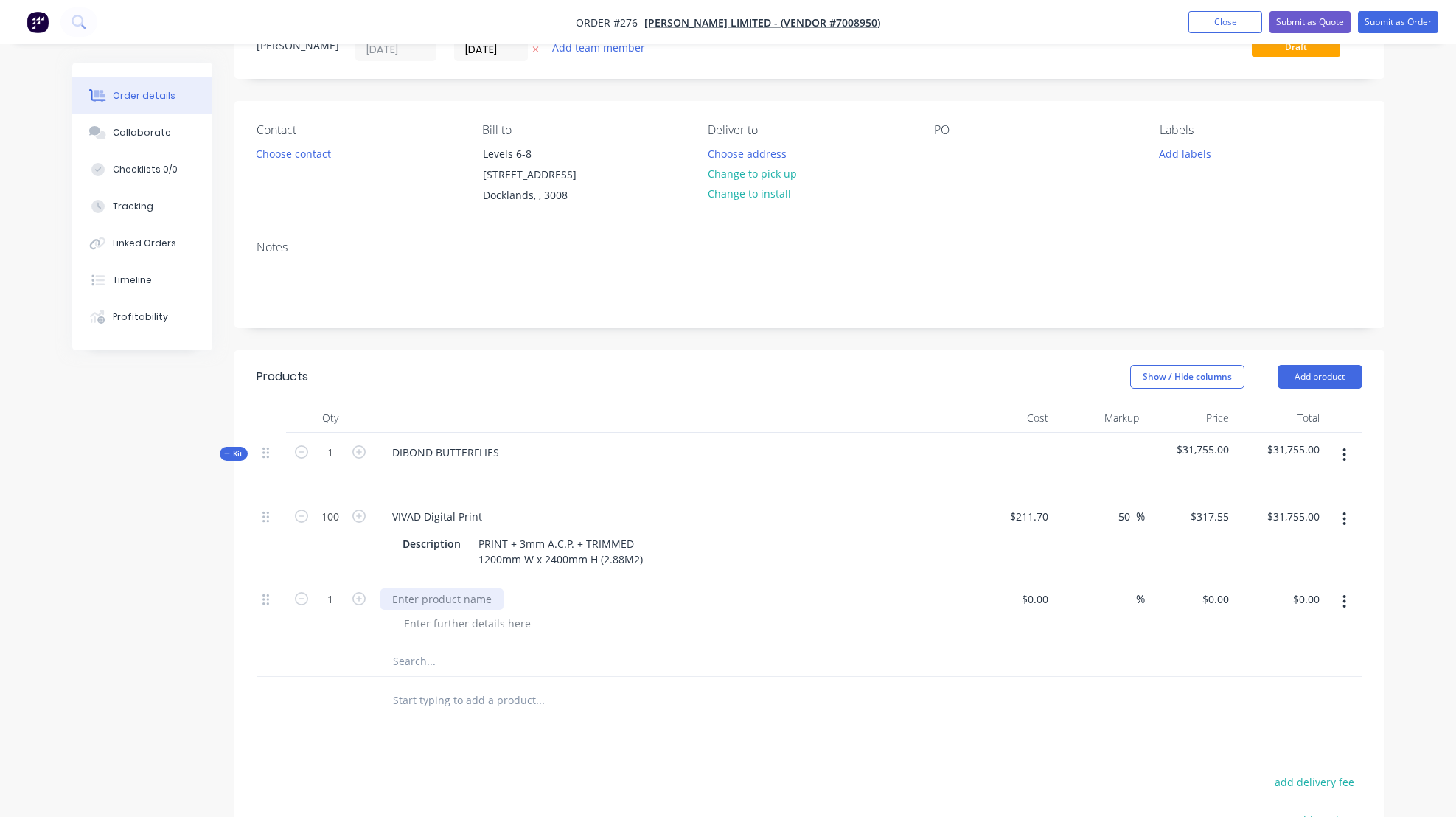
click at [424, 597] on div at bounding box center [441, 600] width 123 height 21
click at [664, 604] on div "STEEL BUDGET" at bounding box center [669, 600] width 578 height 21
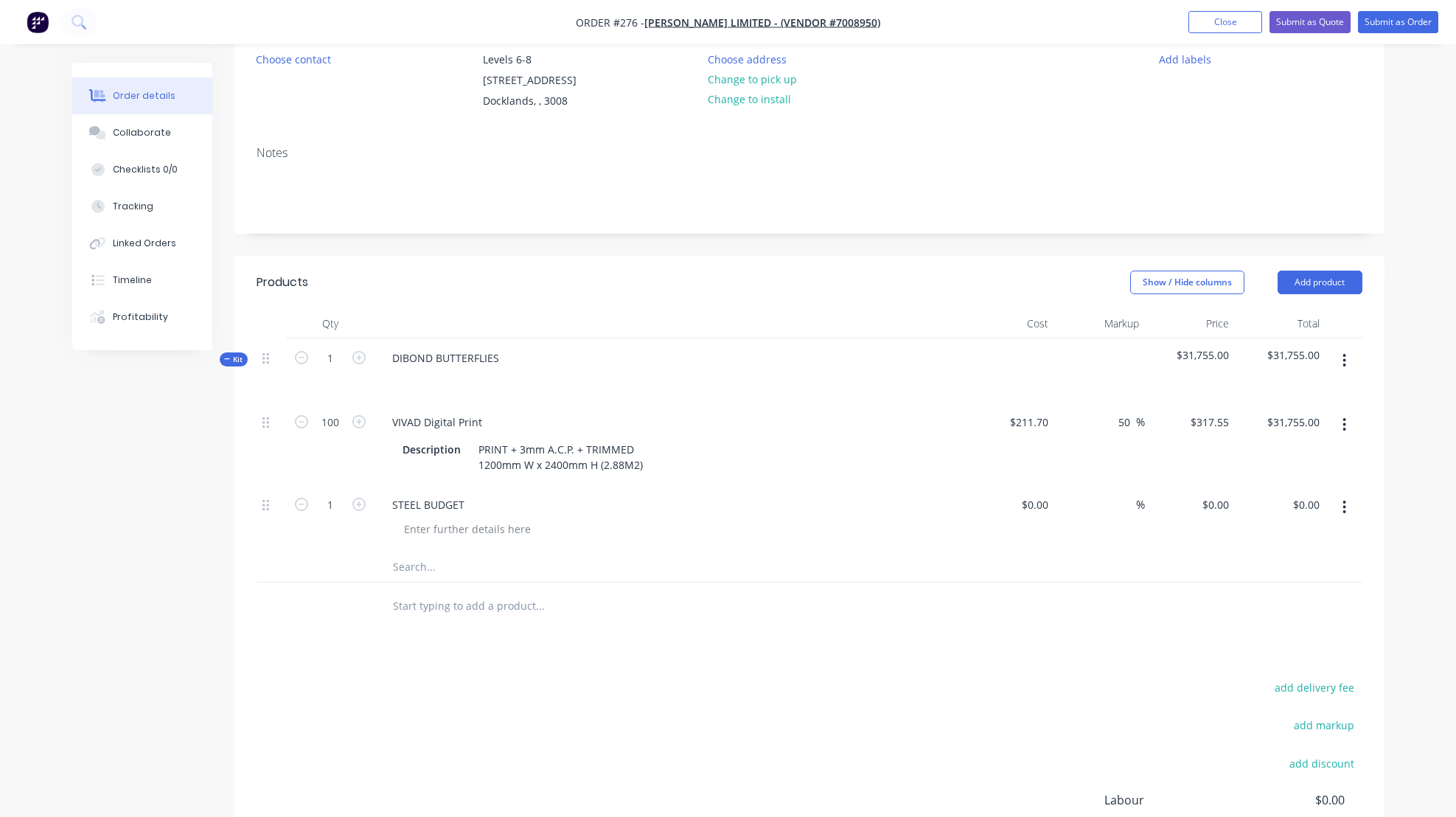
scroll to position [226, 0]
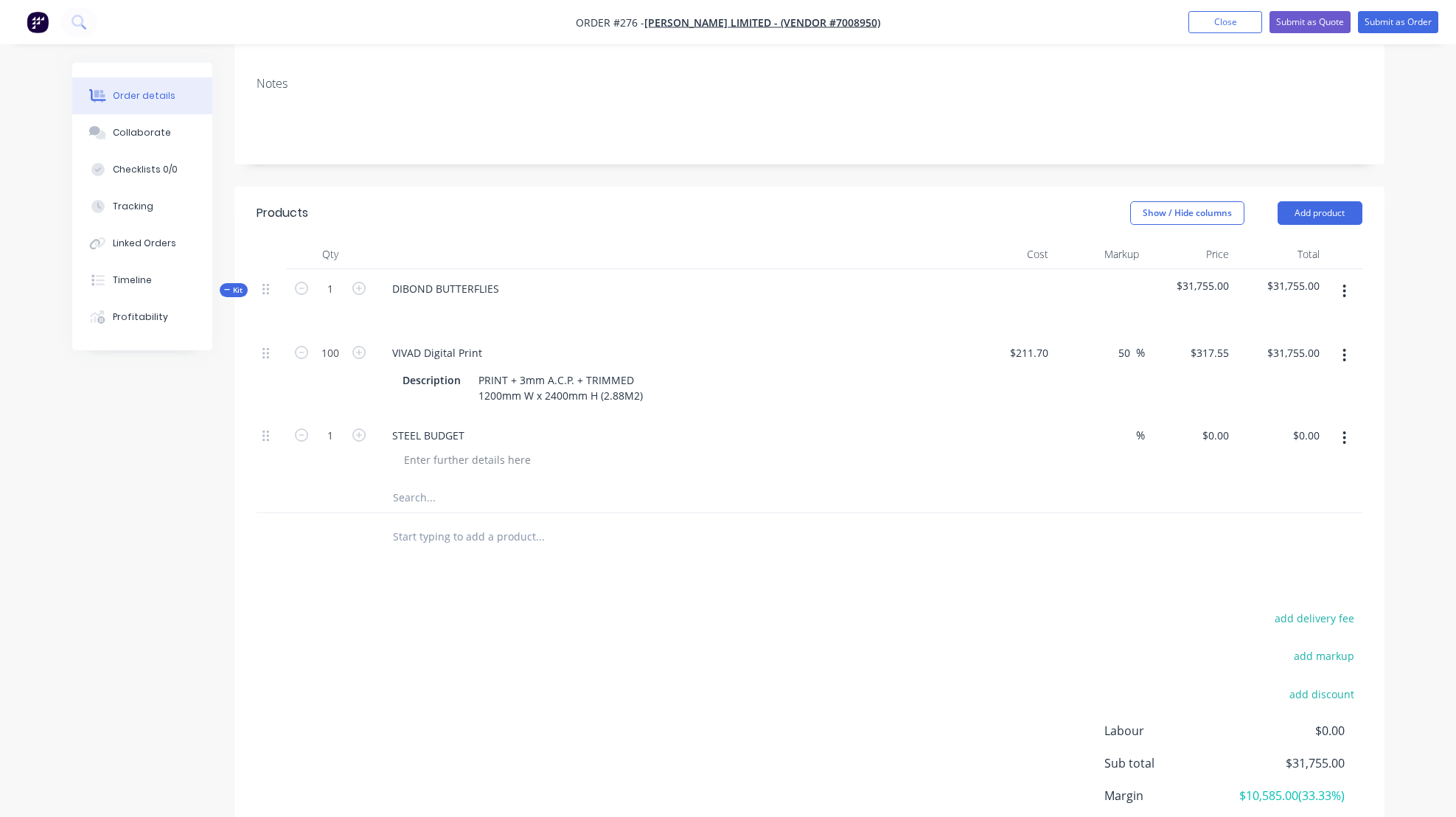
click at [1028, 434] on div "$0.00" at bounding box center [1009, 450] width 90 height 67
type input "$2,000.00"
click at [1134, 430] on input at bounding box center [1127, 436] width 17 height 21
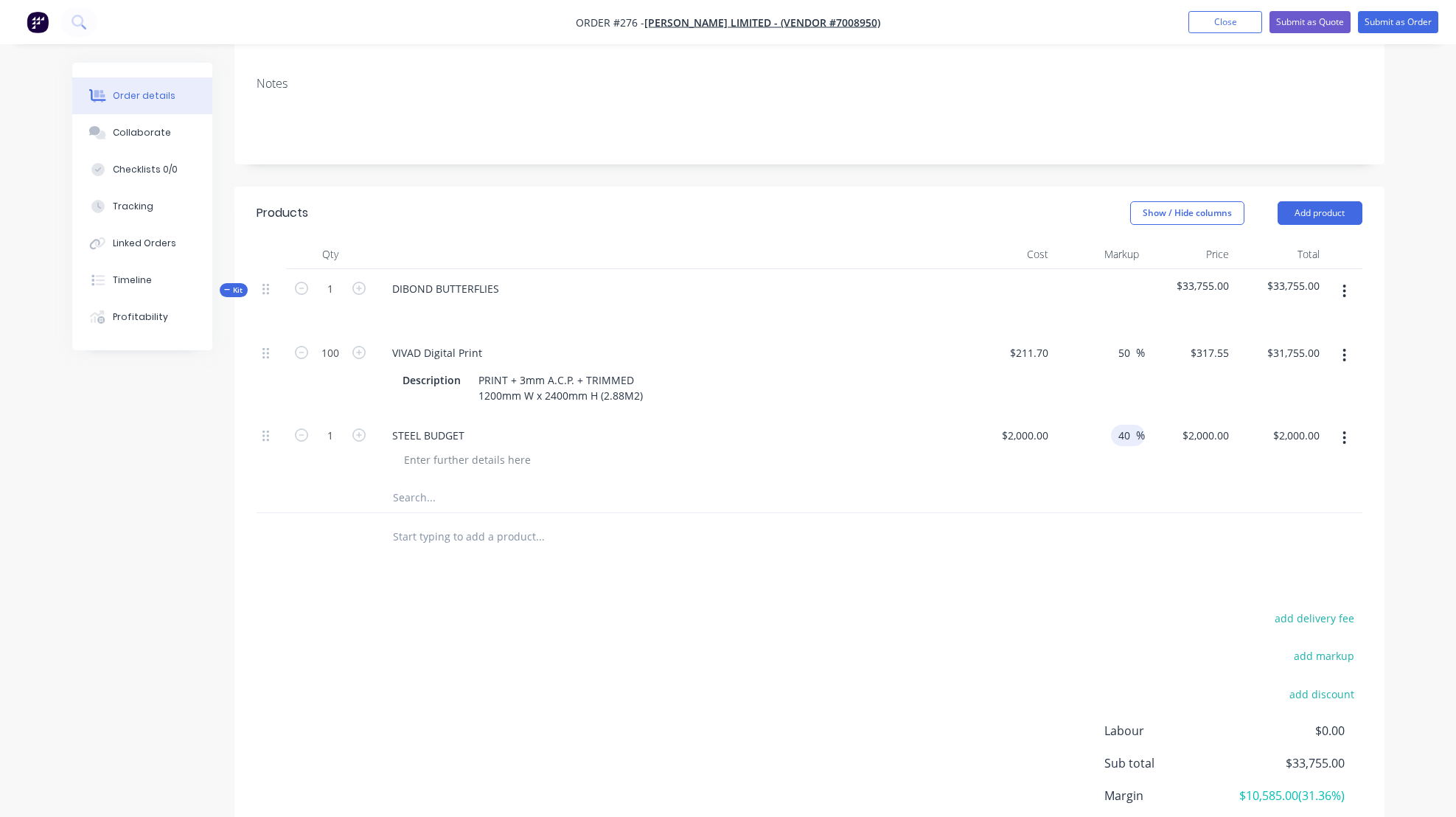
type input "40"
type input "$2,800.00"
click at [1147, 503] on div at bounding box center [809, 498] width 1106 height 30
click at [1345, 285] on icon "button" at bounding box center [1344, 292] width 4 height 16
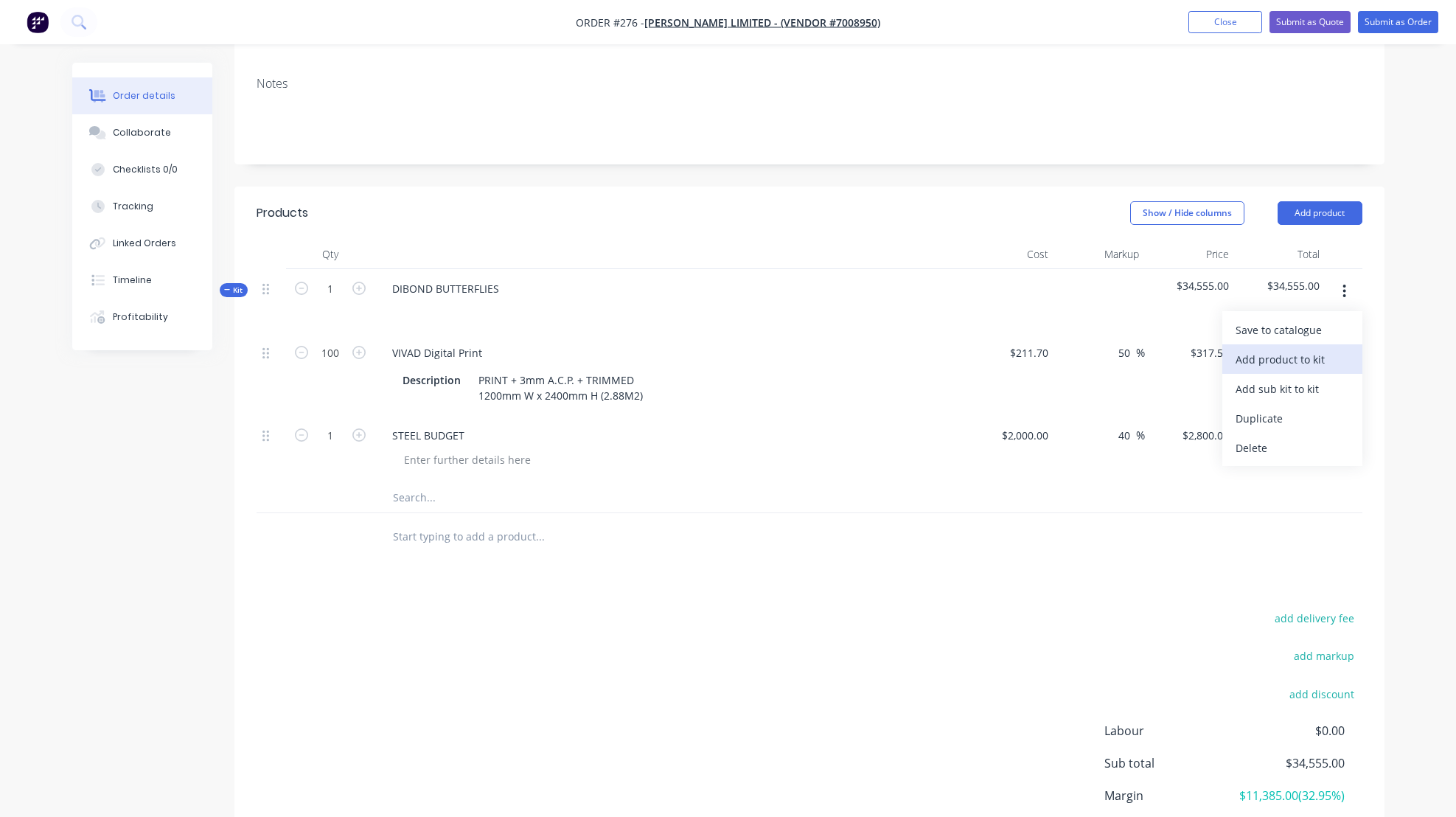
click at [1283, 358] on div "Add product to kit" at bounding box center [1292, 359] width 113 height 21
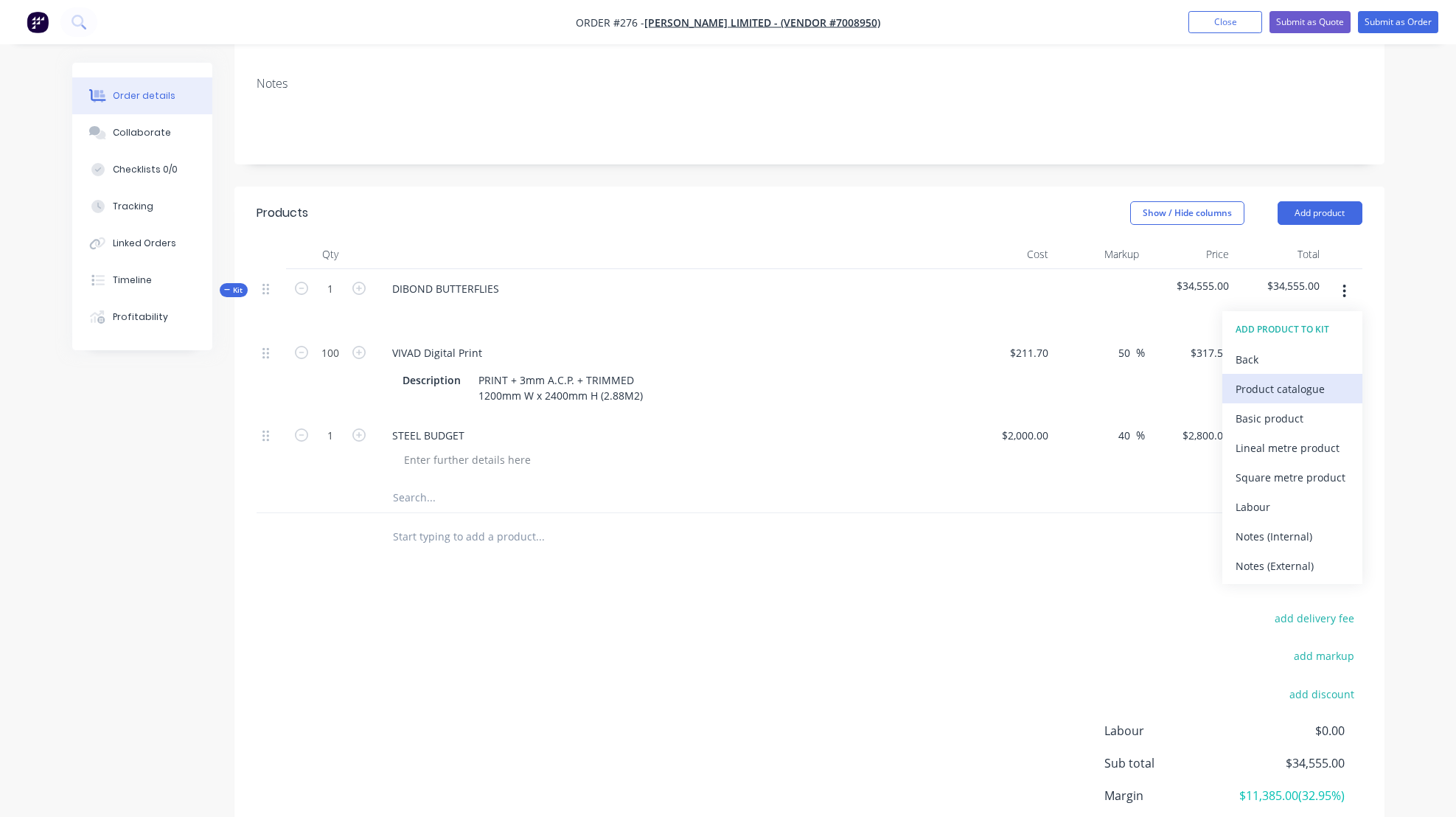
click at [1262, 387] on div "Product catalogue" at bounding box center [1292, 389] width 113 height 21
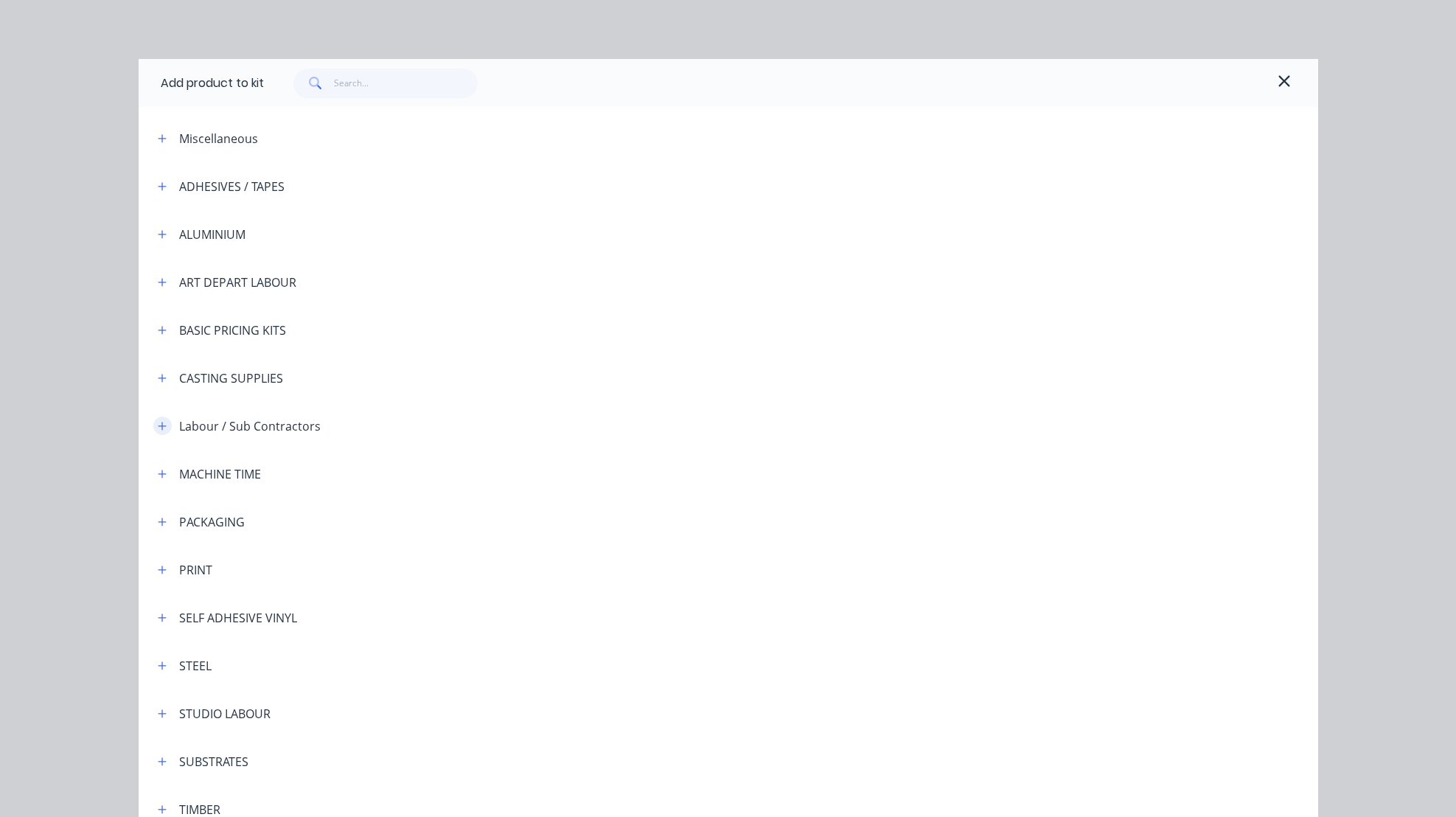
click at [159, 423] on icon "button" at bounding box center [162, 426] width 9 height 11
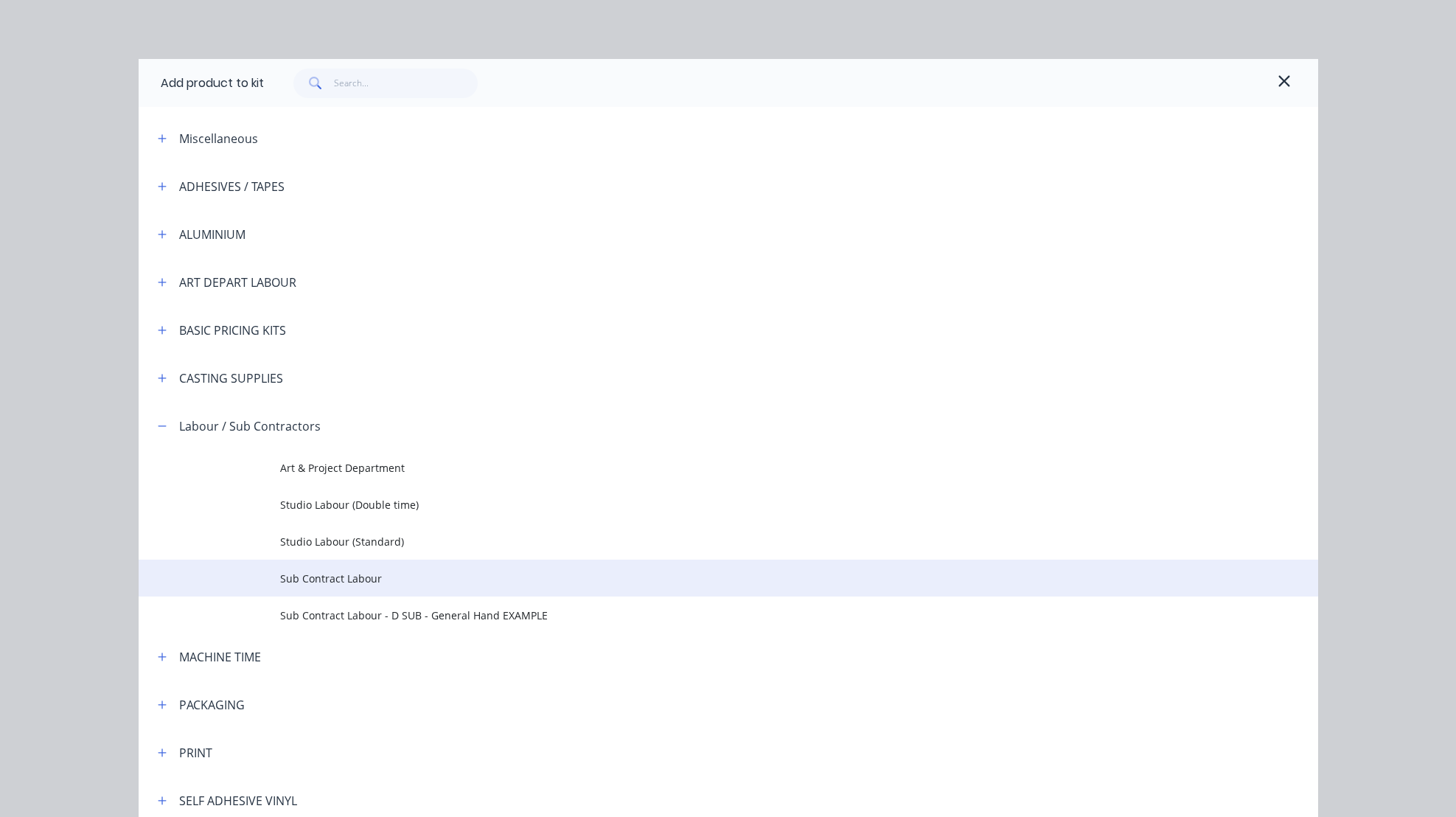
click at [303, 576] on span "Sub Contract Labour" at bounding box center [695, 578] width 831 height 15
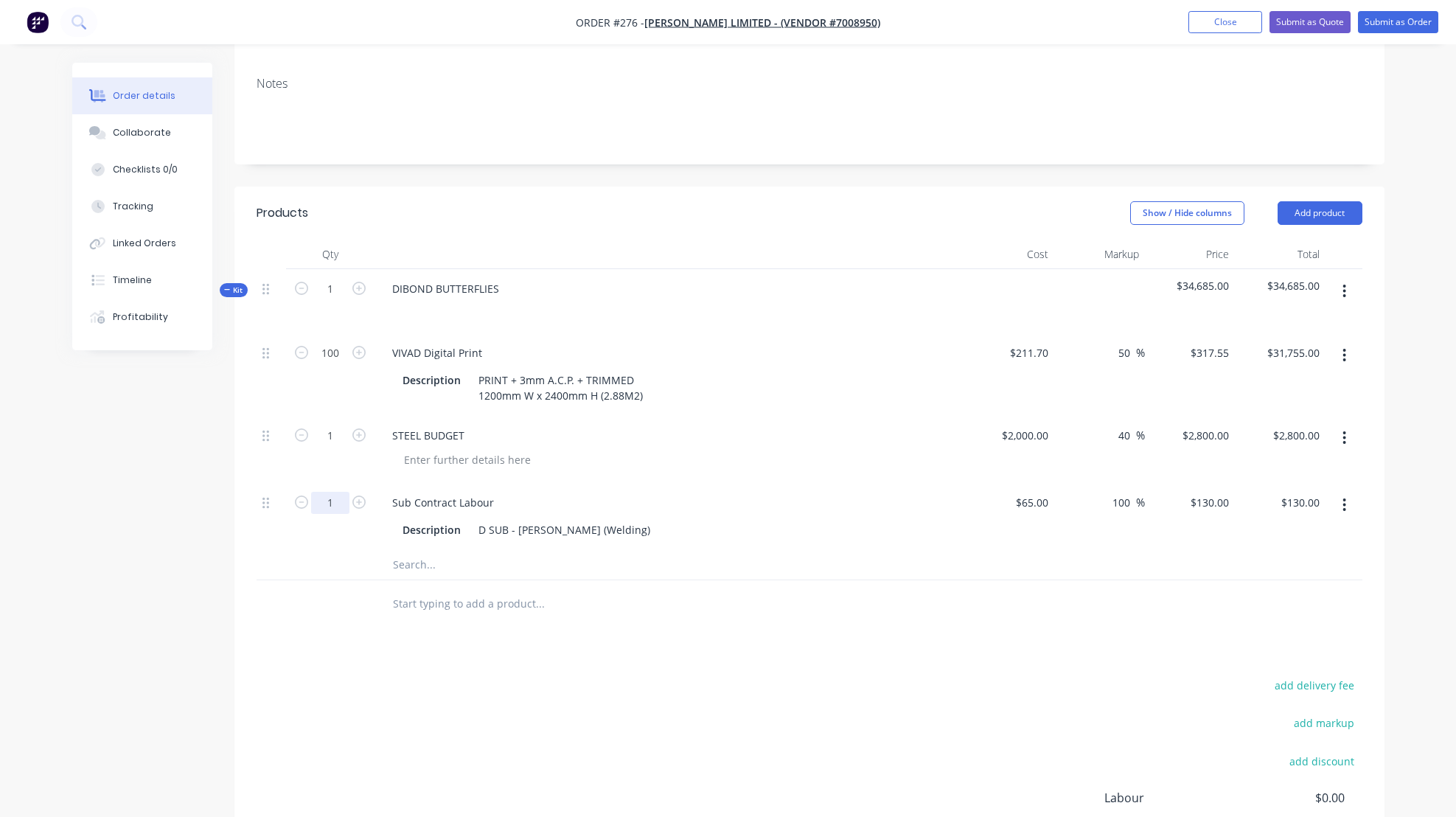
click at [332, 364] on input "1" at bounding box center [330, 353] width 38 height 22
type input "80"
type input "$10,400.00"
click at [747, 507] on div "Sub Contract Labour" at bounding box center [669, 503] width 578 height 21
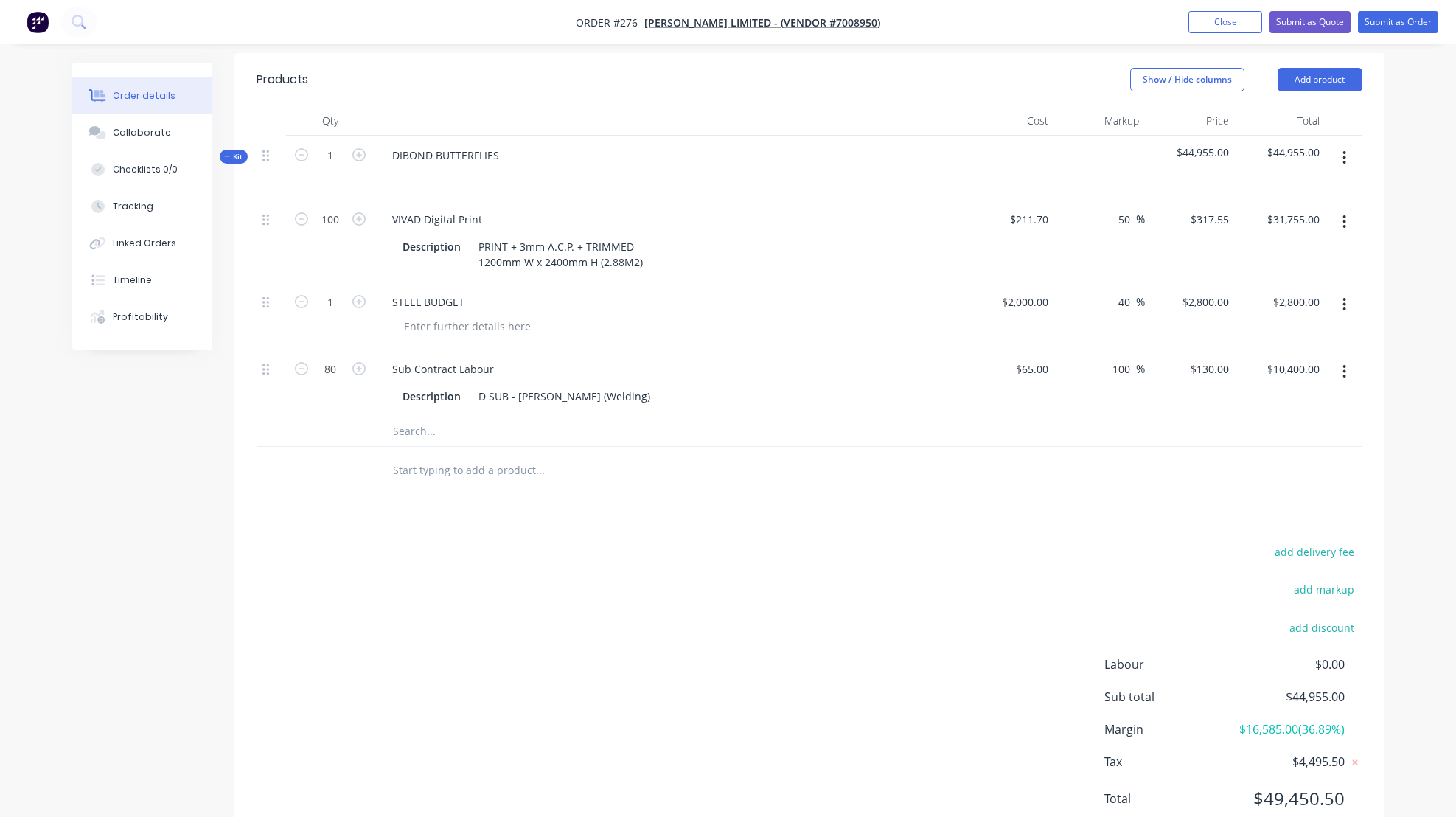
scroll to position [361, 0]
click at [1311, 77] on button "Add product" at bounding box center [1320, 78] width 85 height 24
click at [1277, 175] on div "Product Kit" at bounding box center [1292, 175] width 113 height 21
click at [964, 231] on div "$211.70 $211.70" at bounding box center [1009, 239] width 90 height 82
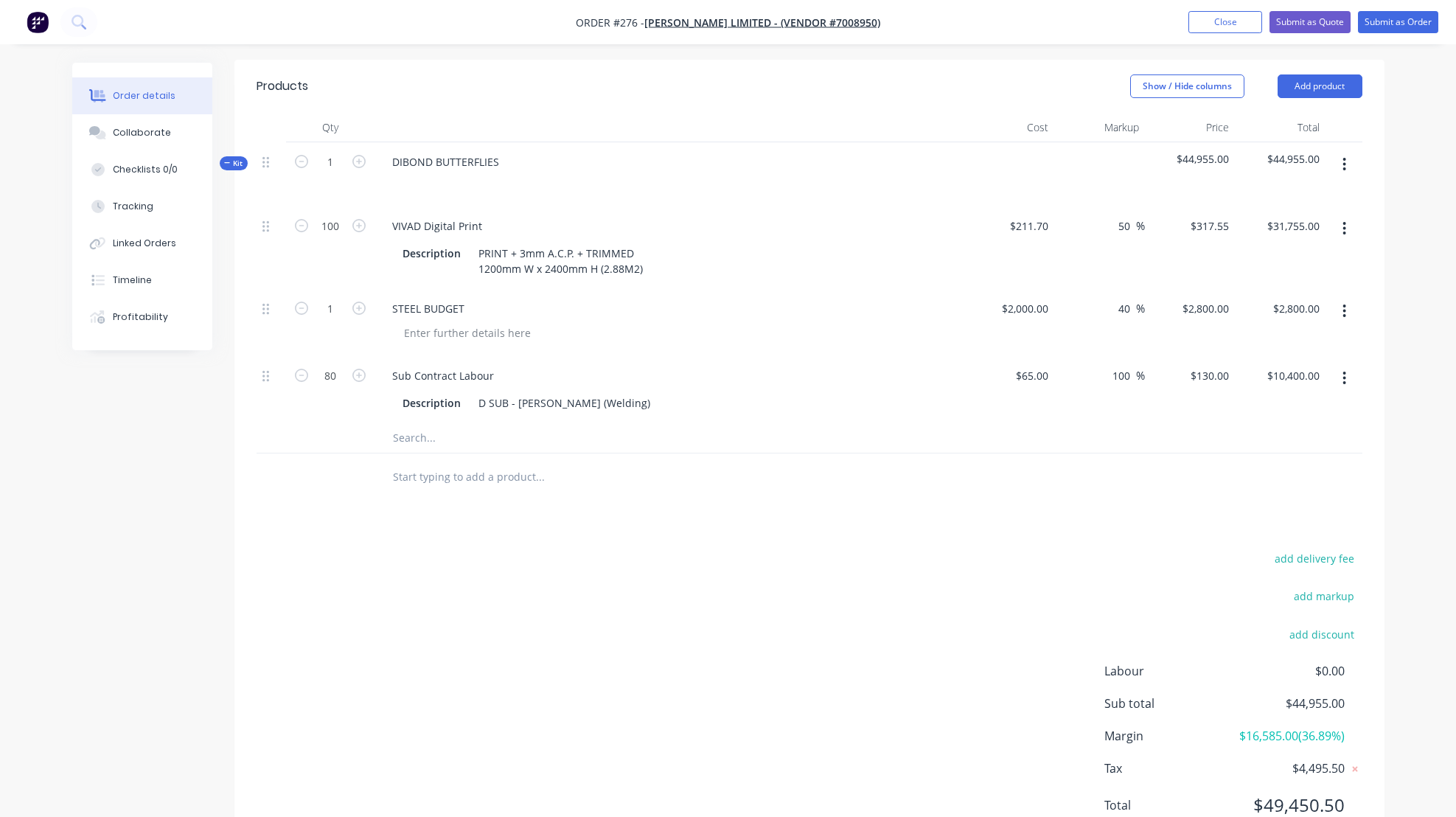
scroll to position [353, 0]
click at [1345, 162] on icon "button" at bounding box center [1344, 165] width 4 height 16
click at [1256, 231] on div "Add product to kit" at bounding box center [1292, 233] width 113 height 21
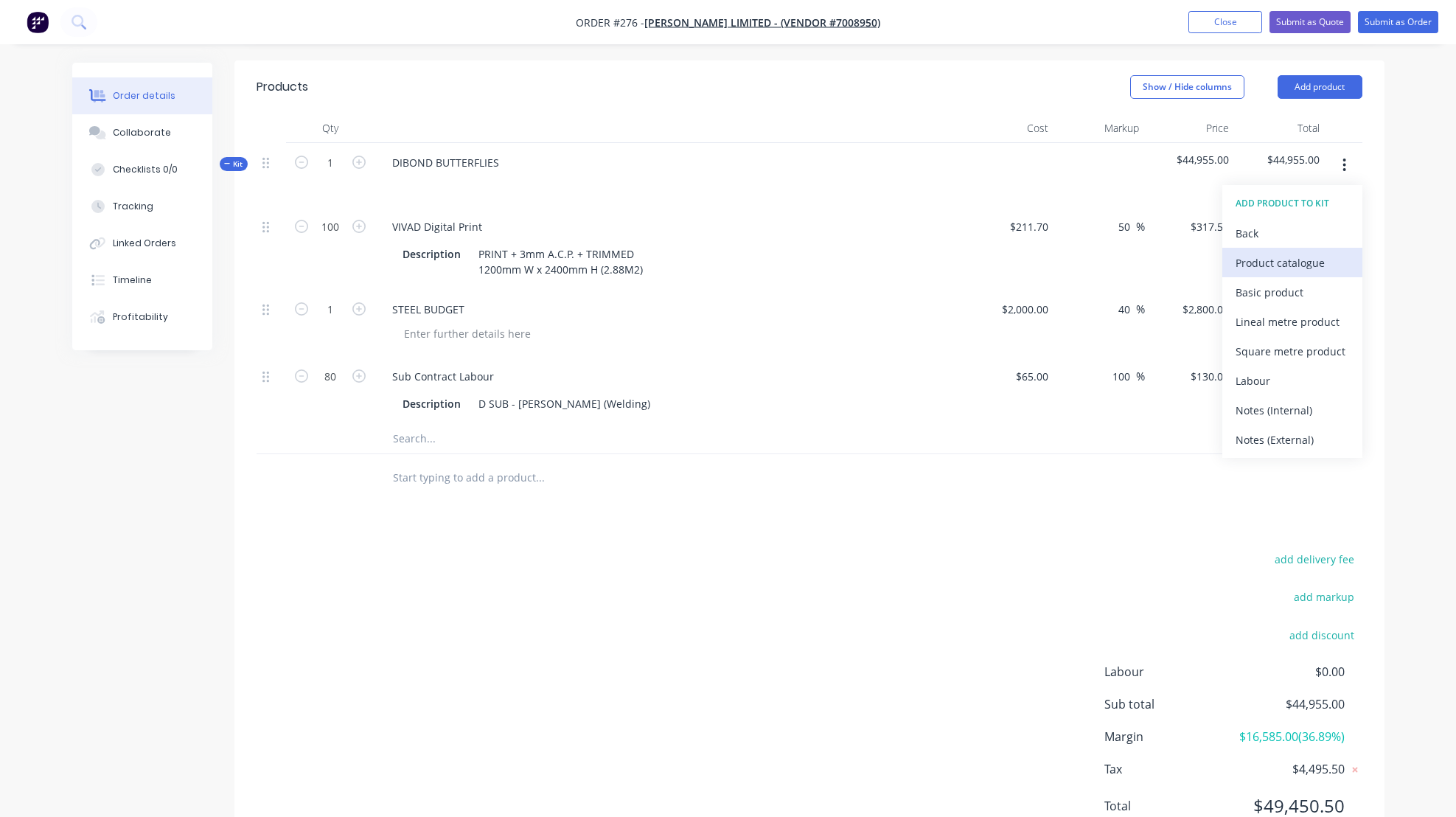
click at [1256, 261] on div "Product catalogue" at bounding box center [1292, 263] width 113 height 21
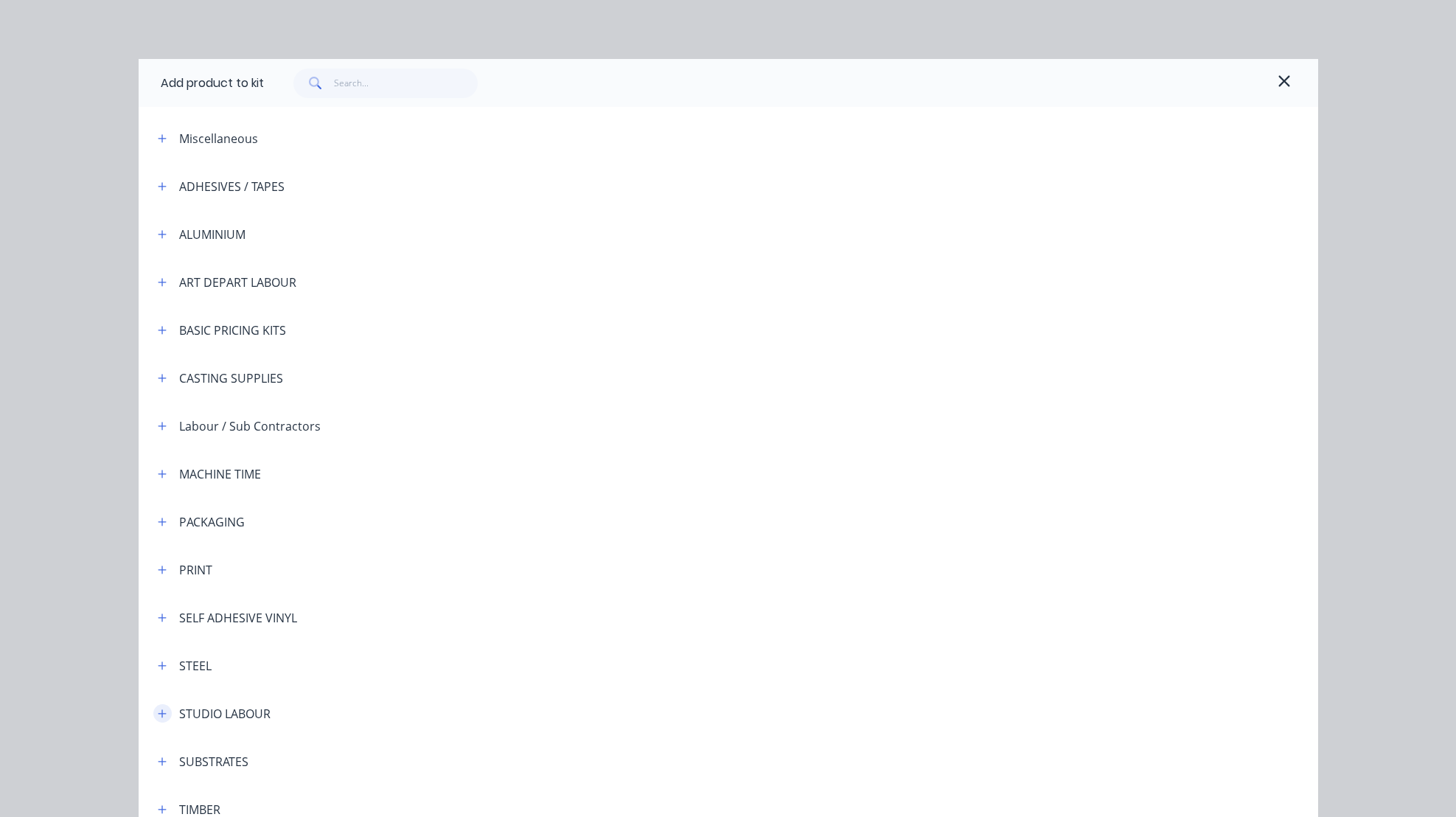
click at [158, 714] on icon "button" at bounding box center [162, 714] width 8 height 8
drag, startPoint x: 320, startPoint y: 762, endPoint x: 316, endPoint y: 756, distance: 7.2
click at [320, 762] on span "STUDIO LABOUR - standard" at bounding box center [695, 755] width 831 height 15
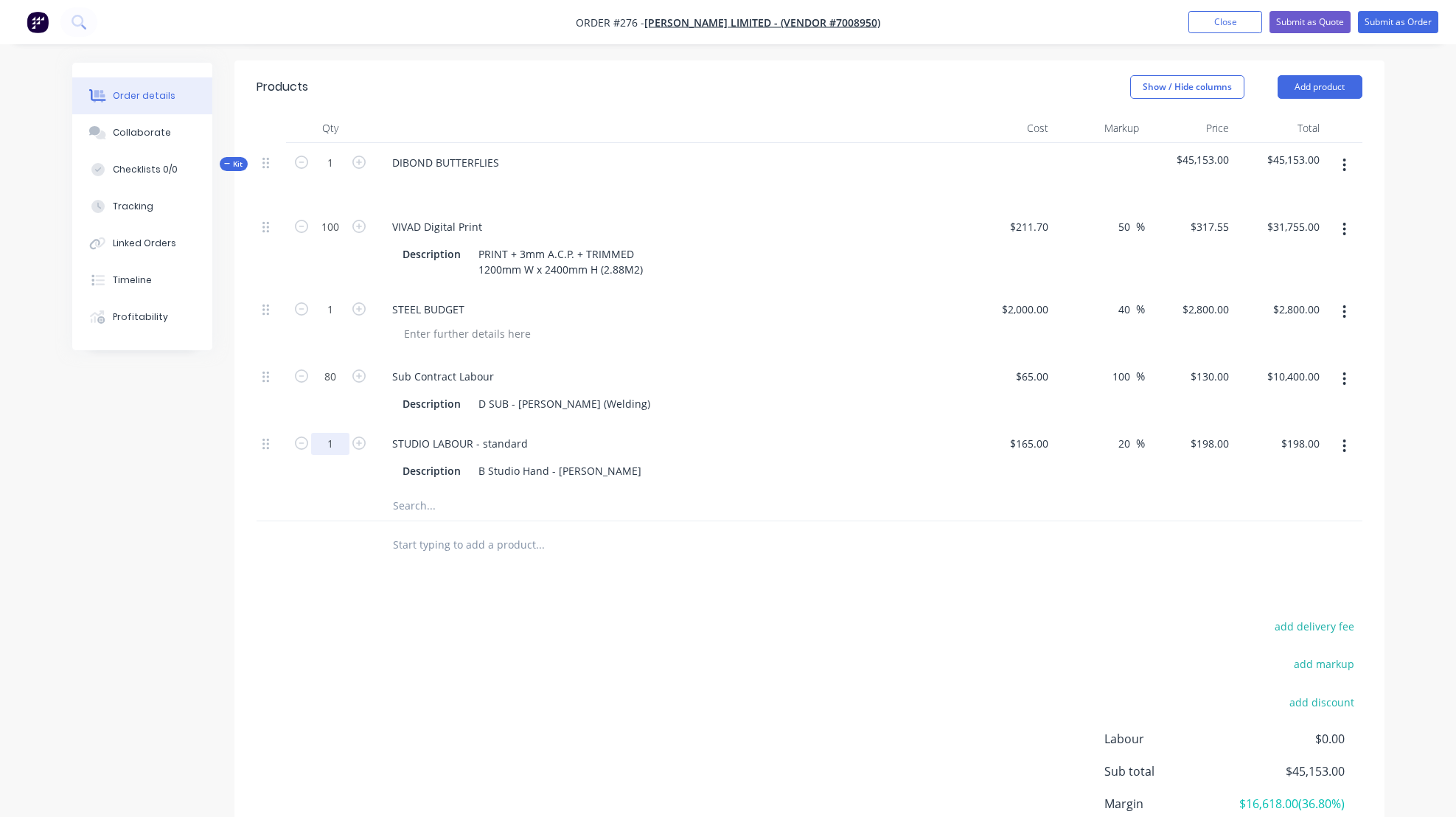
click at [335, 238] on input "1" at bounding box center [330, 226] width 38 height 22
type input "38"
type input "$7,524.00"
click at [682, 460] on div "Description B Studio Hand - [PERSON_NAME]" at bounding box center [666, 471] width 540 height 21
click at [1323, 83] on button "Add product" at bounding box center [1320, 86] width 85 height 24
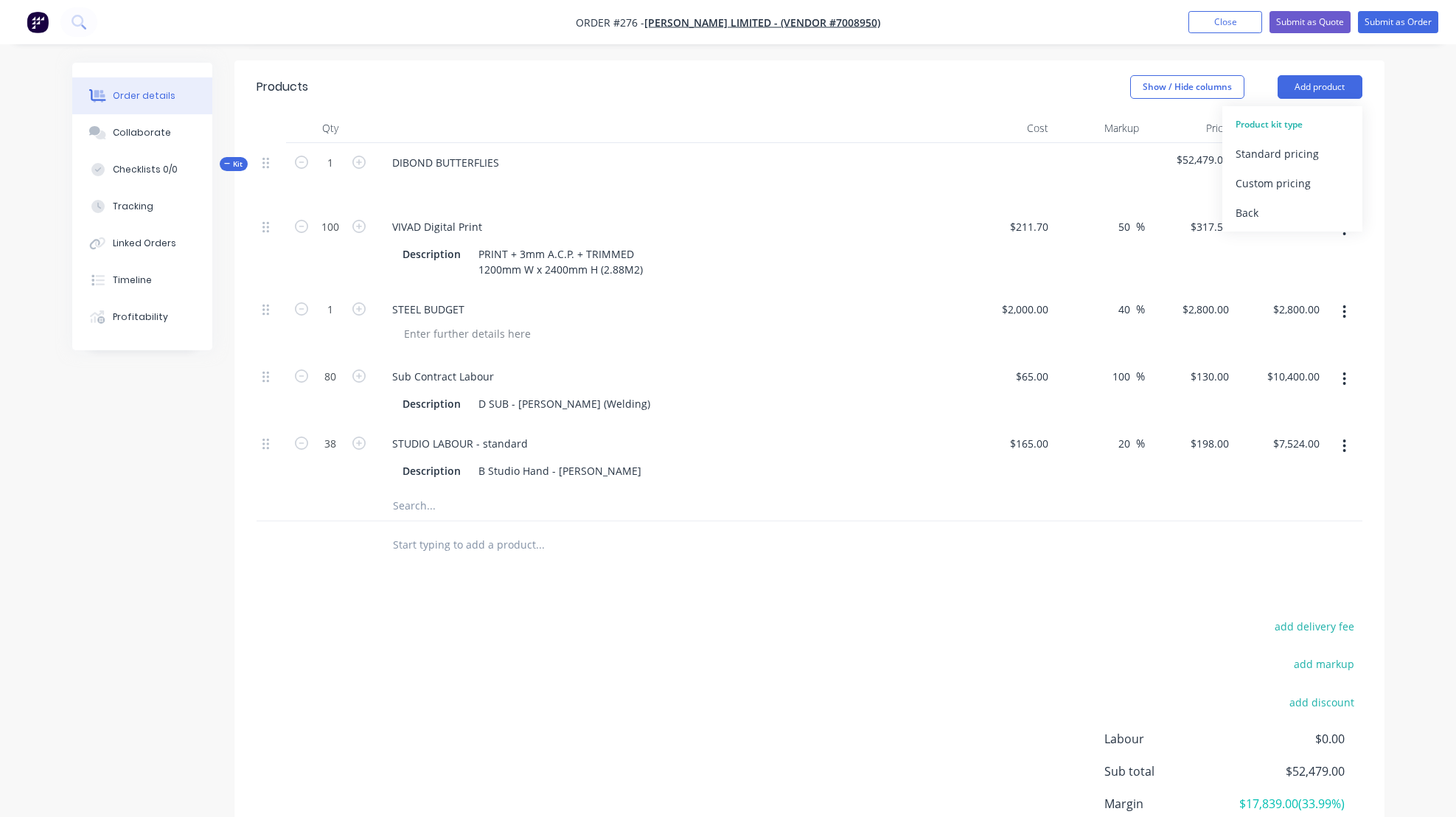
click at [1265, 153] on div "Standard pricing" at bounding box center [1292, 154] width 113 height 21
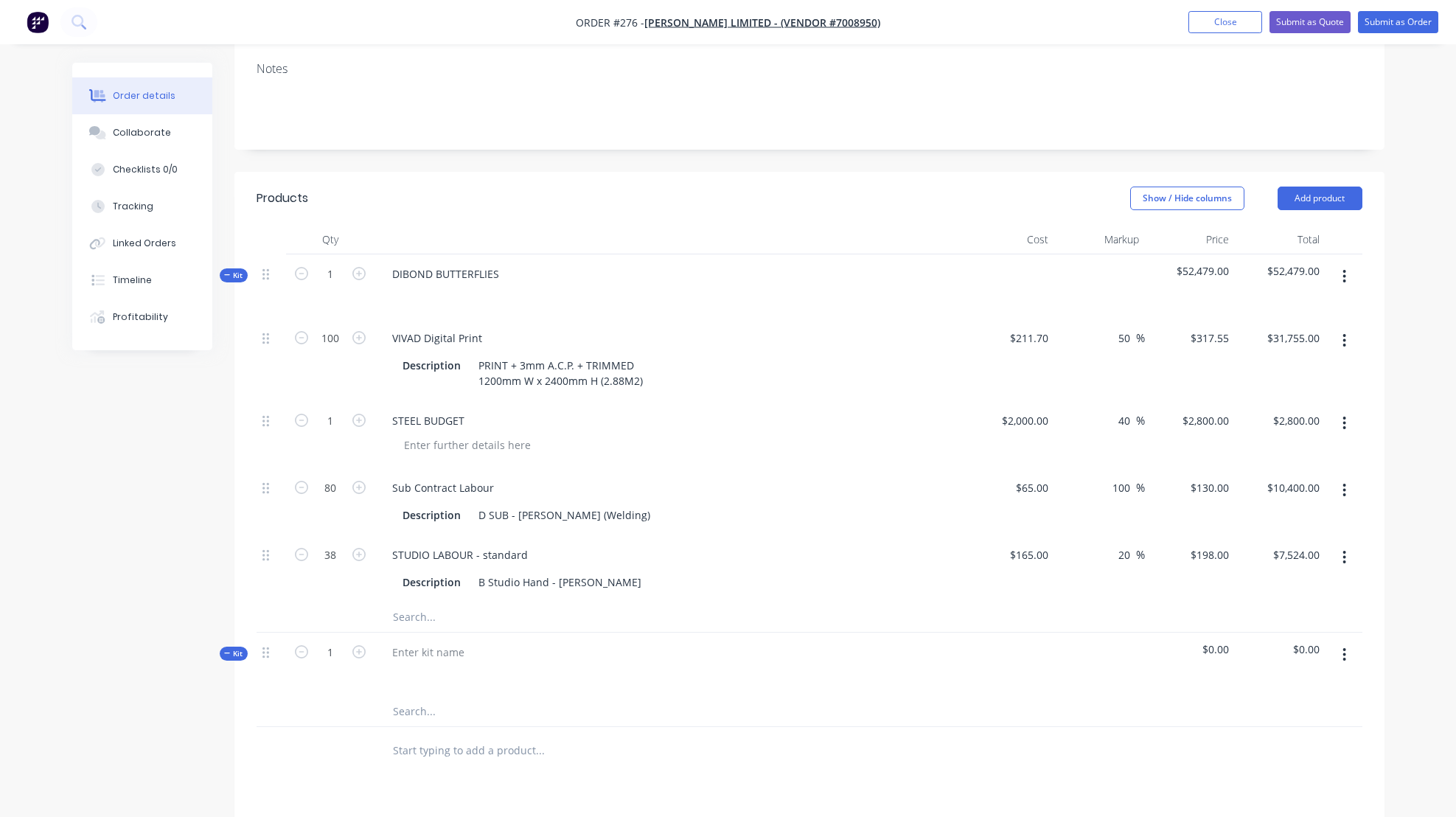
scroll to position [491, 0]
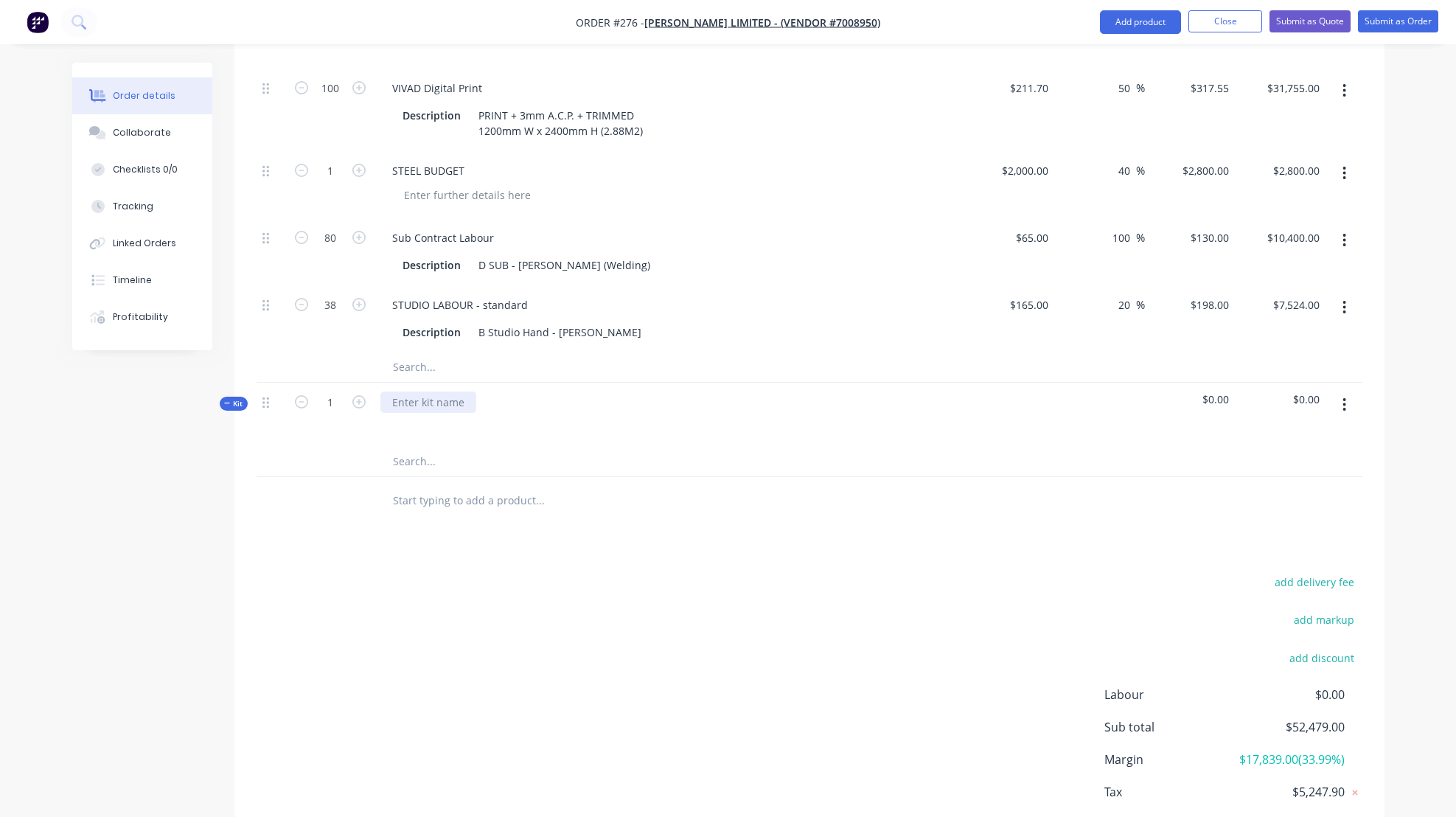
click at [394, 406] on div at bounding box center [428, 402] width 96 height 21
click at [1337, 396] on button "button" at bounding box center [1344, 405] width 35 height 27
click at [1270, 473] on div "Add product to kit" at bounding box center [1292, 473] width 113 height 21
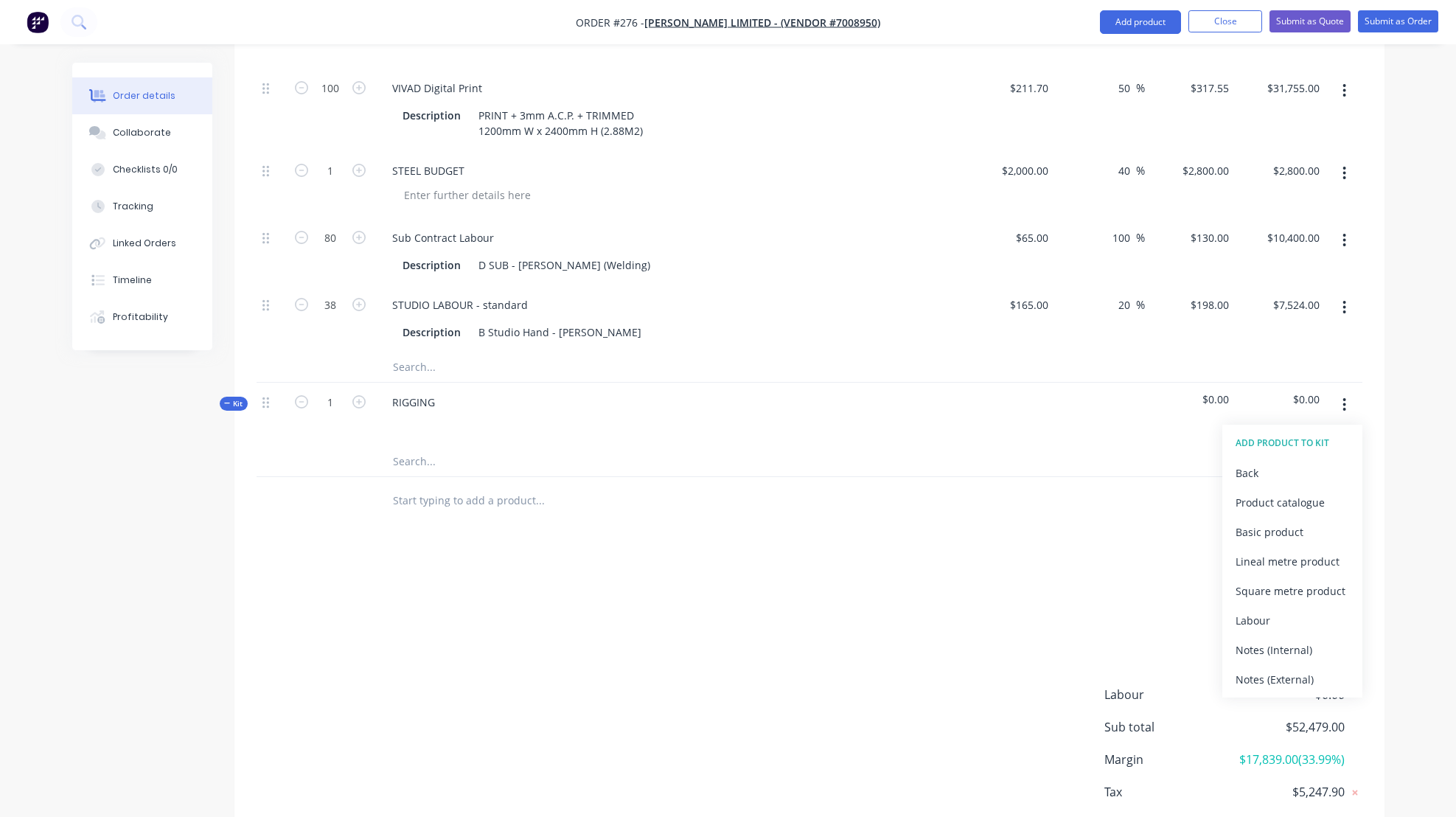
click at [1259, 531] on div "Basic product" at bounding box center [1292, 532] width 113 height 21
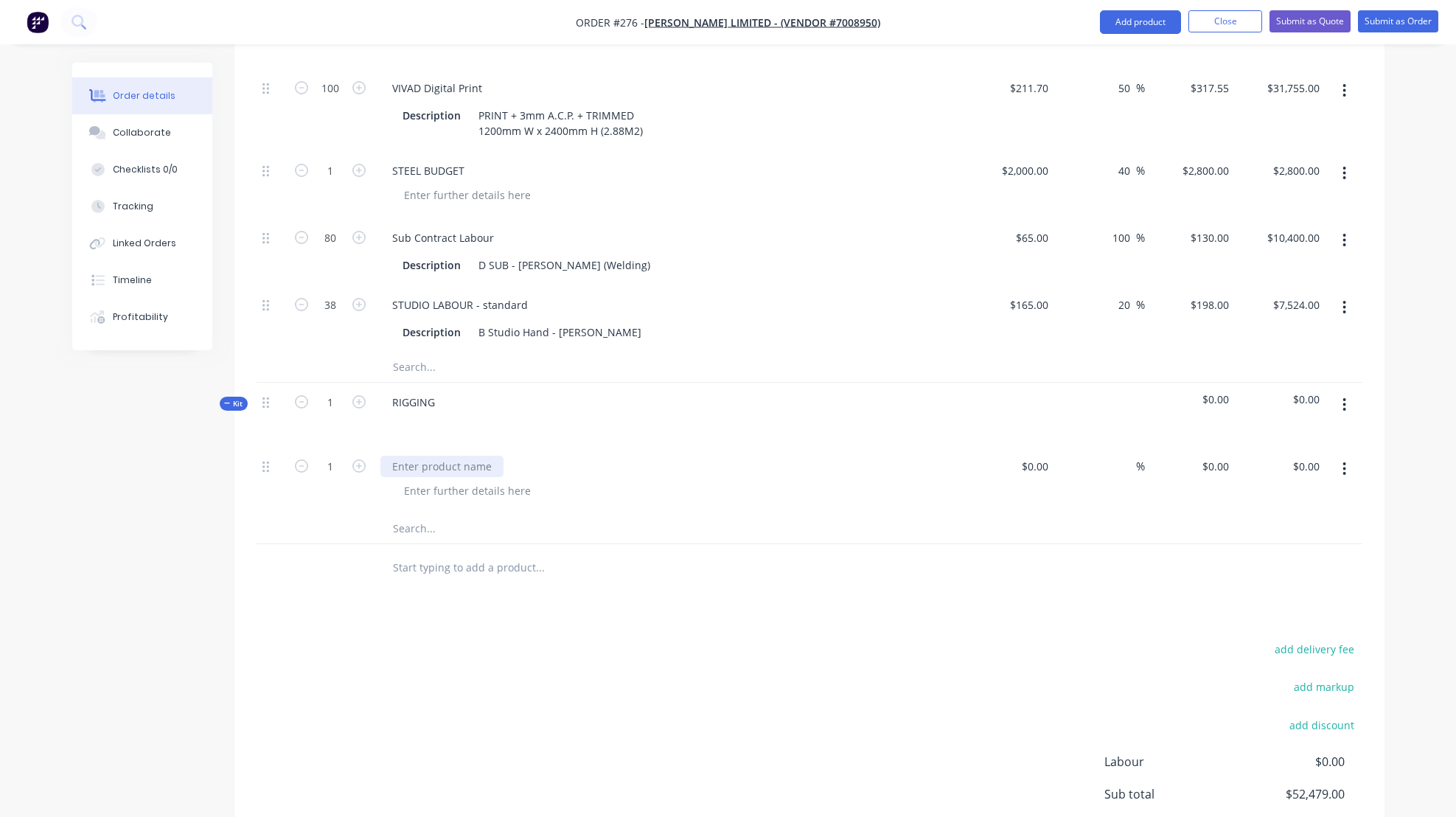
click at [396, 469] on div at bounding box center [441, 467] width 123 height 21
click at [1028, 465] on div "$0.00" at bounding box center [1009, 481] width 90 height 67
type input "$15,000.00"
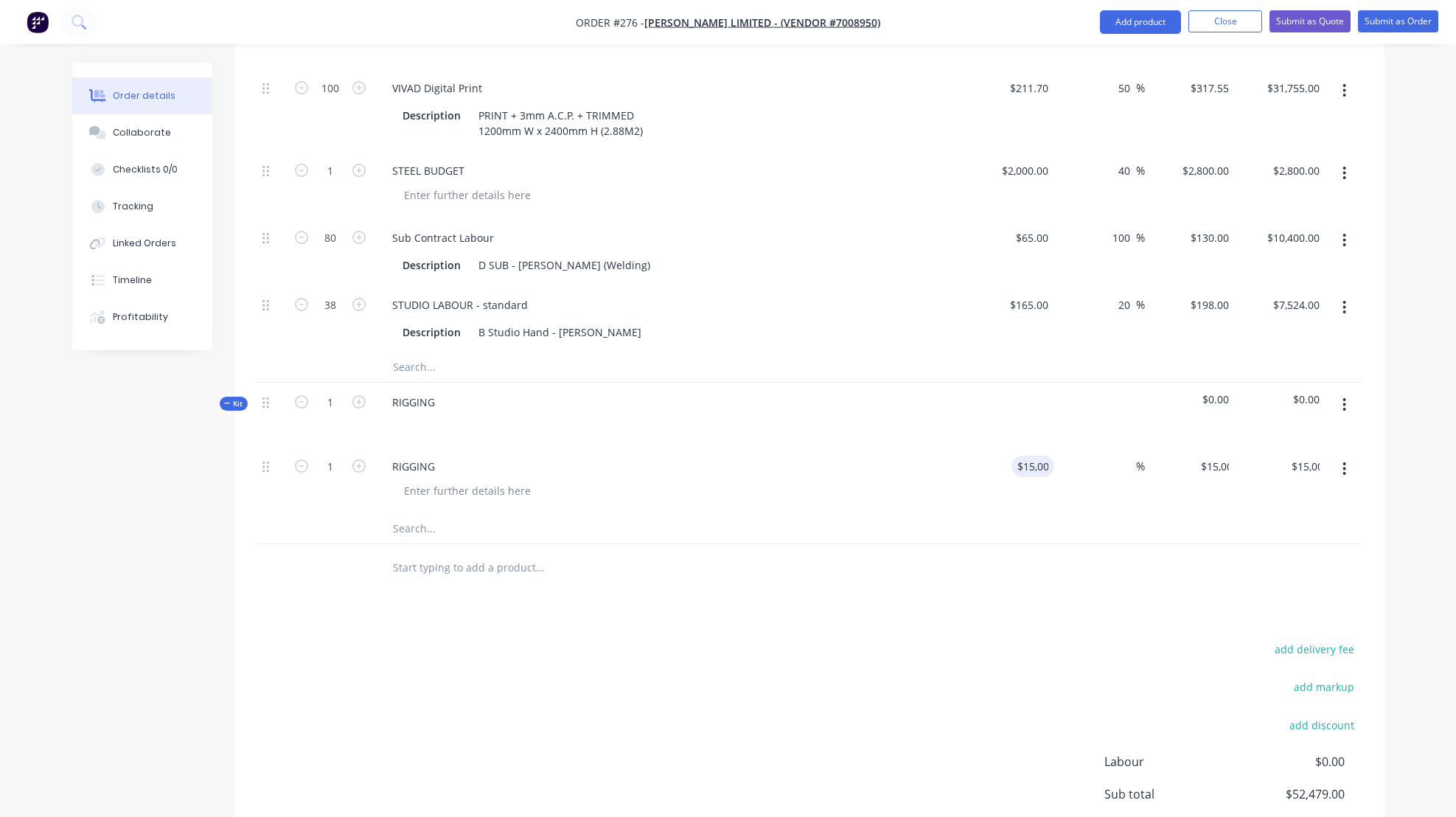
click at [1107, 461] on div "%" at bounding box center [1099, 481] width 90 height 67
click at [1133, 466] on input at bounding box center [1127, 467] width 17 height 21
type input "40"
type input "$21,000.00"
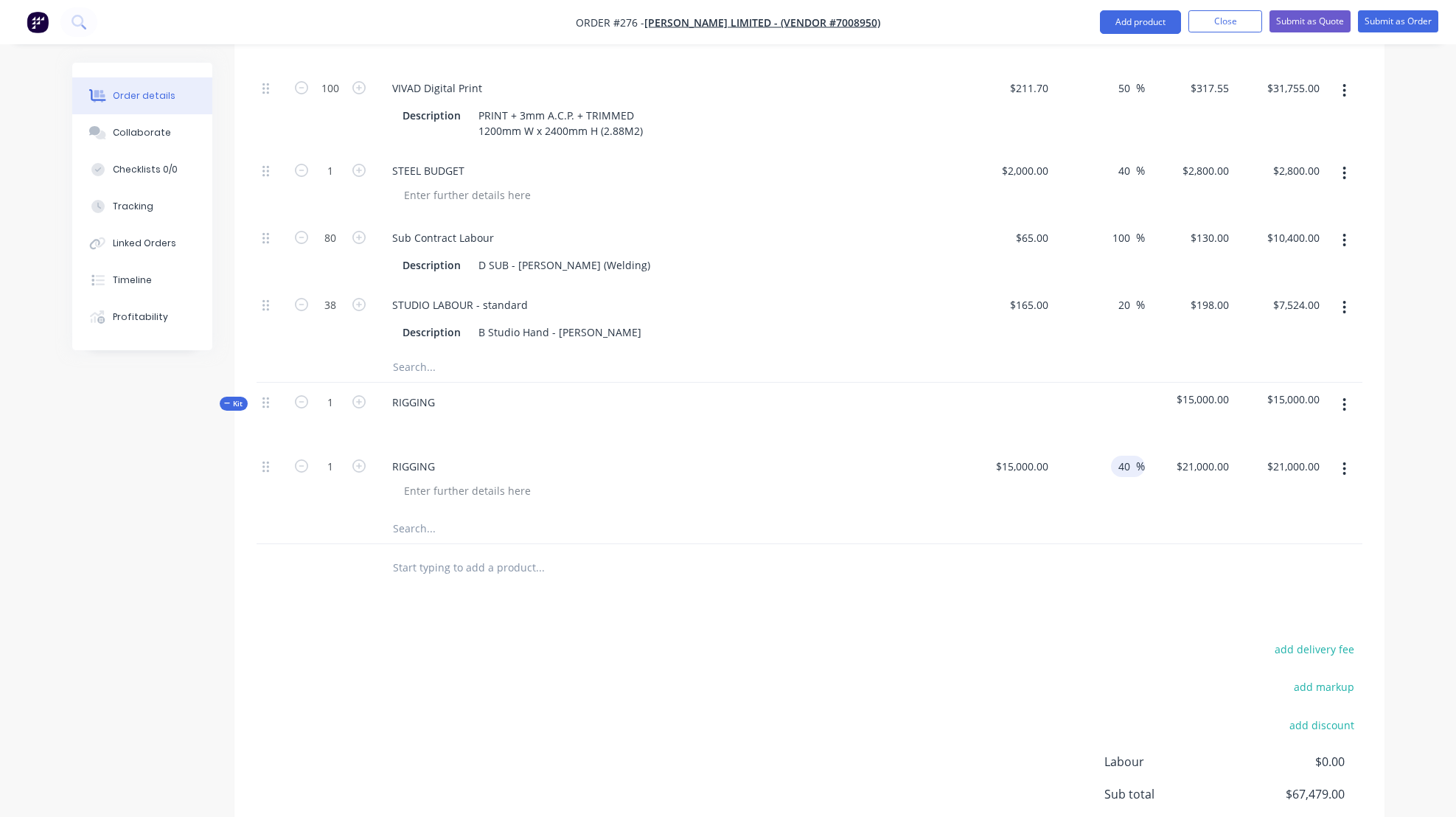
click at [1344, 402] on icon "button" at bounding box center [1344, 405] width 4 height 16
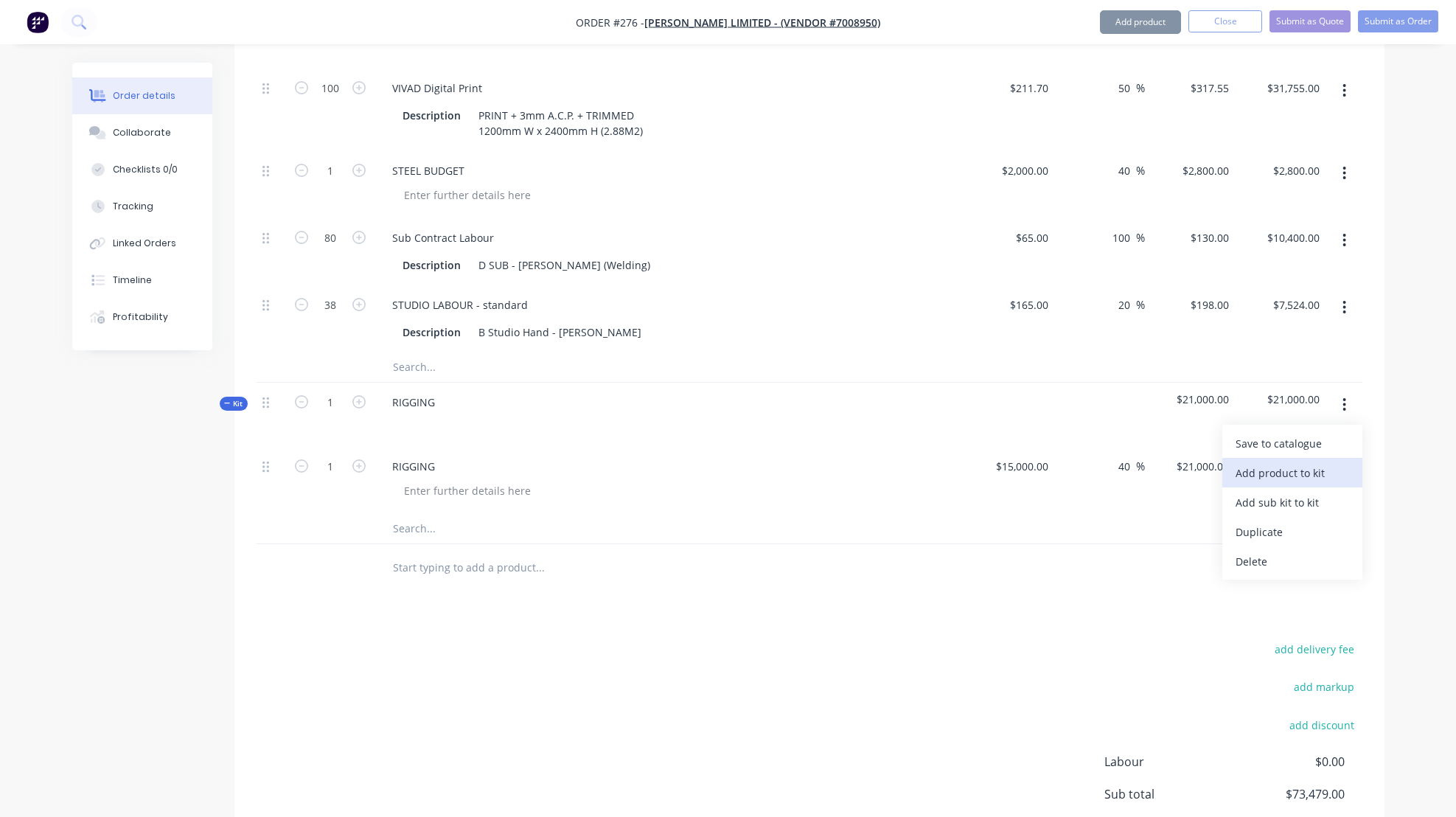
click at [1267, 472] on div "Add product to kit" at bounding box center [1292, 473] width 113 height 21
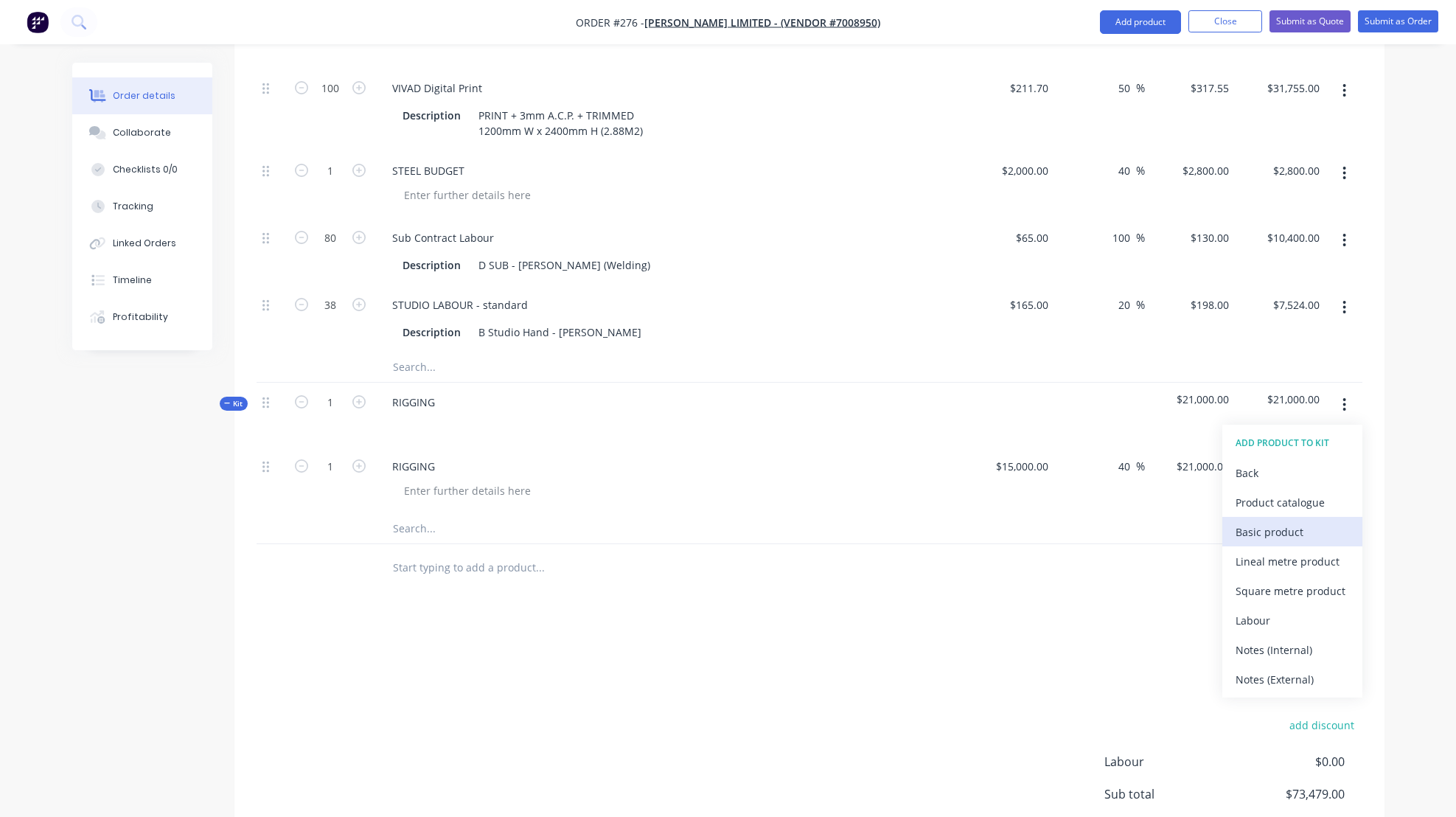
click at [1274, 531] on div "Basic product" at bounding box center [1292, 532] width 113 height 21
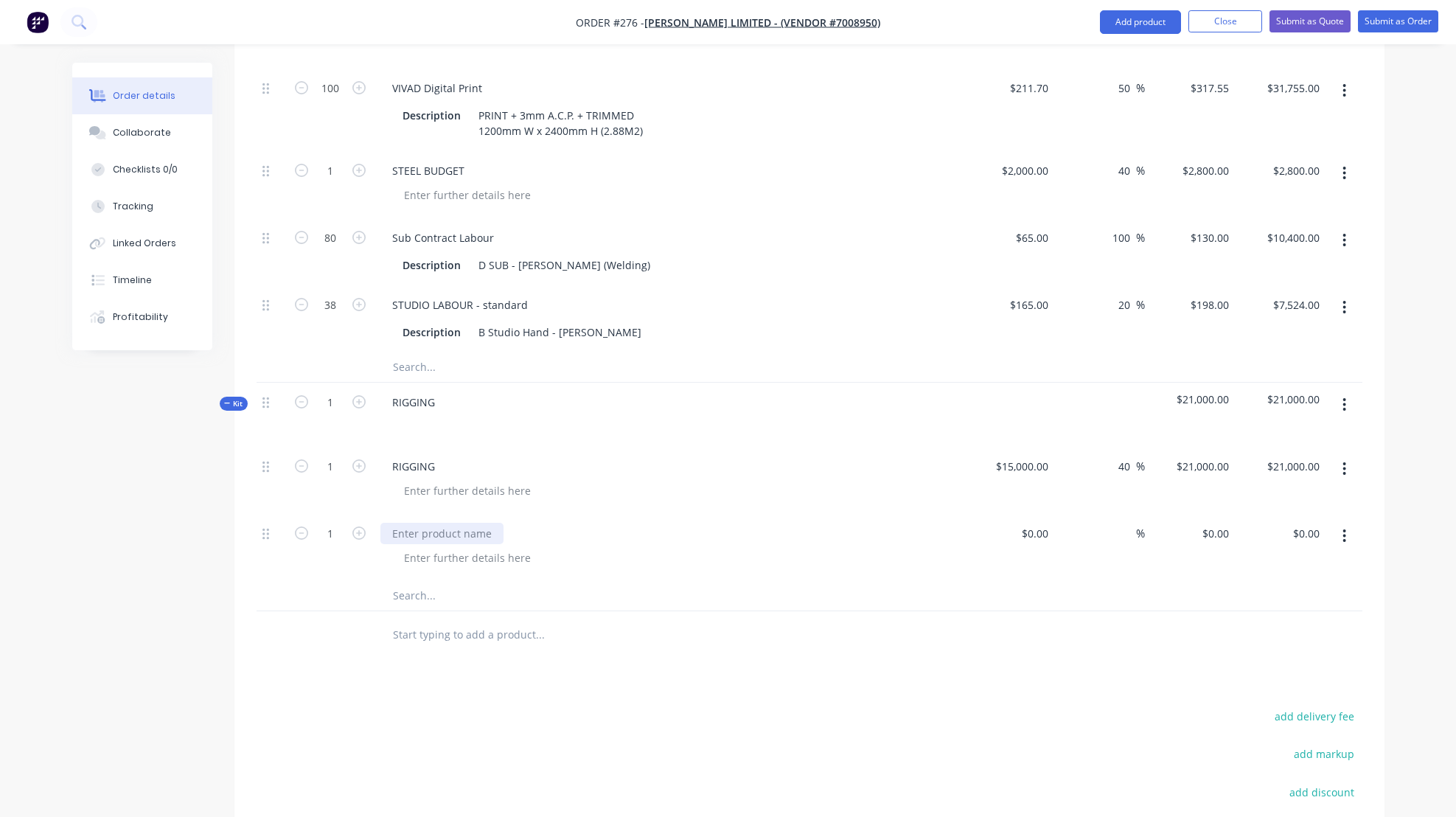
click at [394, 534] on div at bounding box center [441, 534] width 123 height 21
click at [1031, 534] on div "$0.00" at bounding box center [1034, 534] width 40 height 21
type input "$6,000.00"
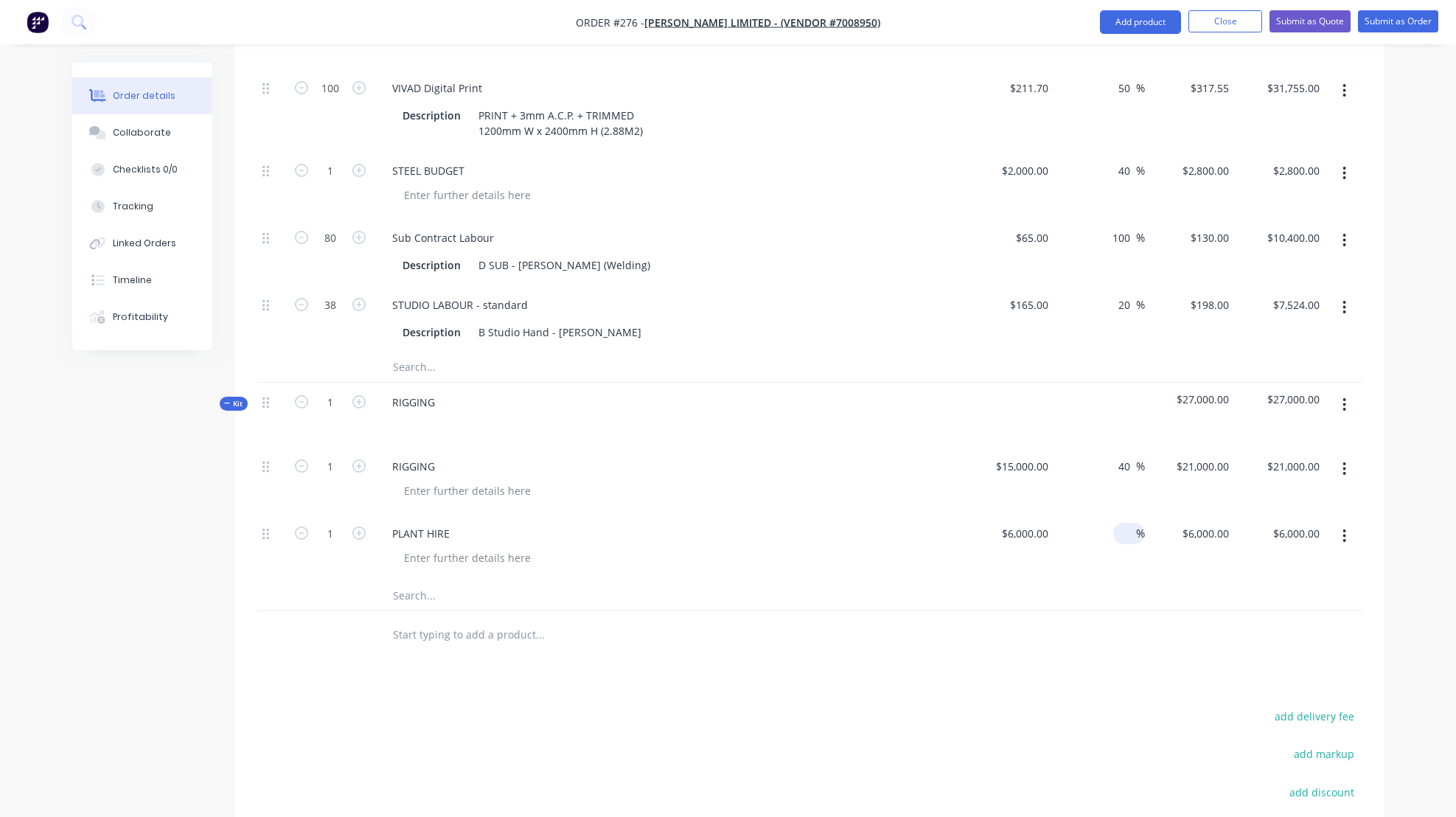
click at [1137, 533] on span "%" at bounding box center [1140, 534] width 9 height 17
type input "40"
type input "$8,400.00"
click at [1345, 400] on icon "button" at bounding box center [1345, 405] width 3 height 13
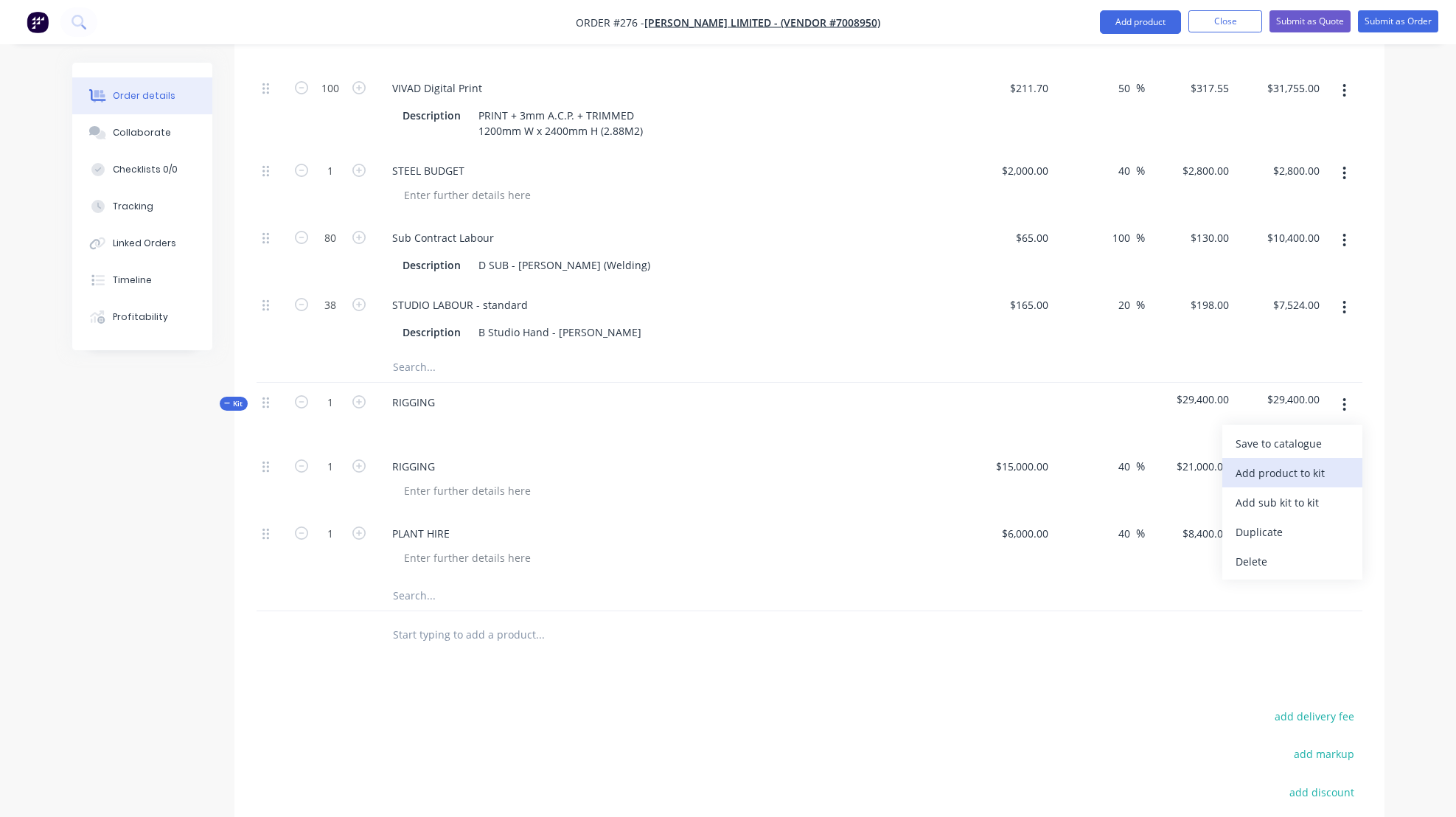
click at [1284, 472] on div "Add product to kit" at bounding box center [1292, 473] width 113 height 21
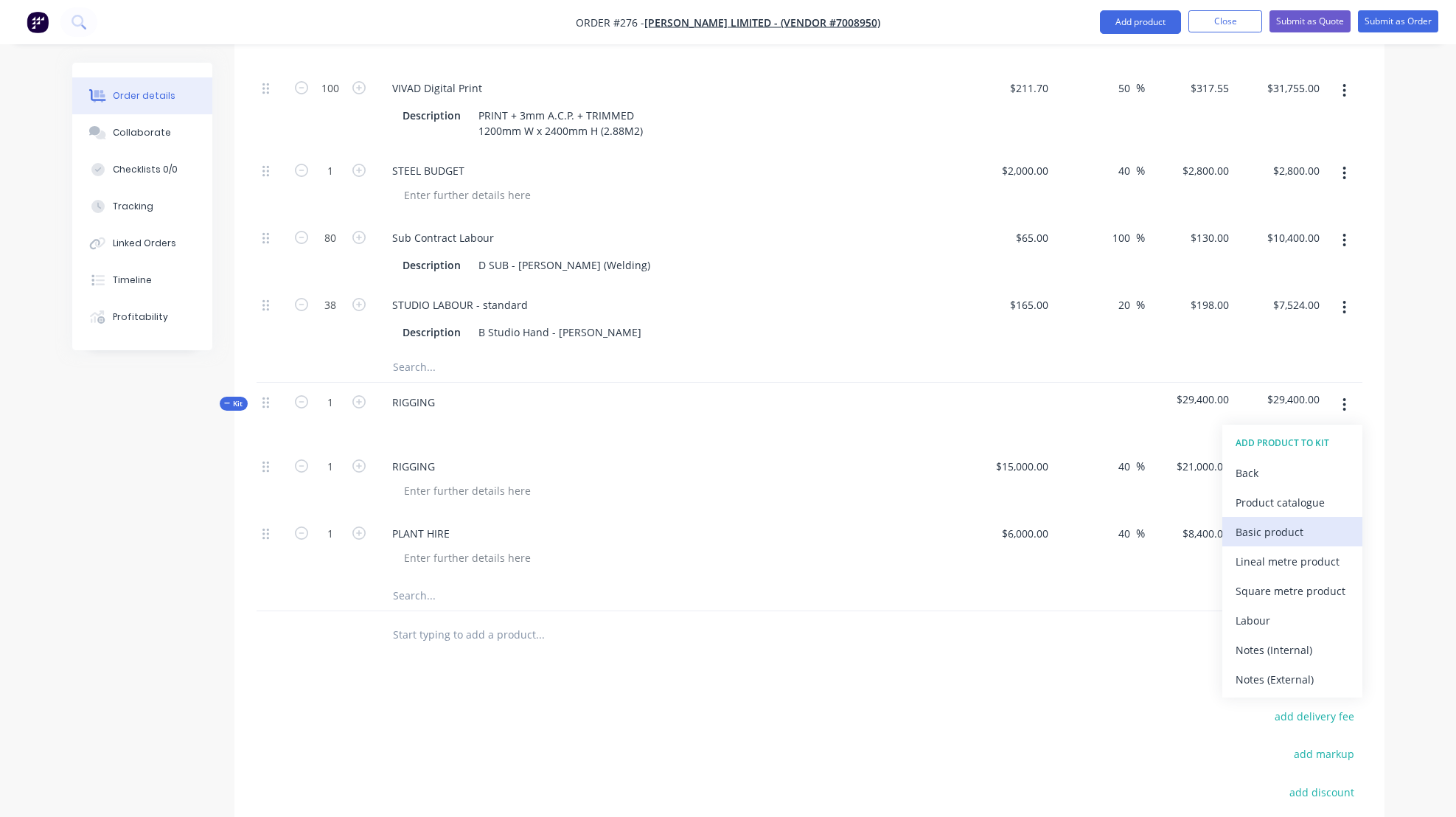
click at [1272, 533] on div "Basic product" at bounding box center [1292, 532] width 113 height 21
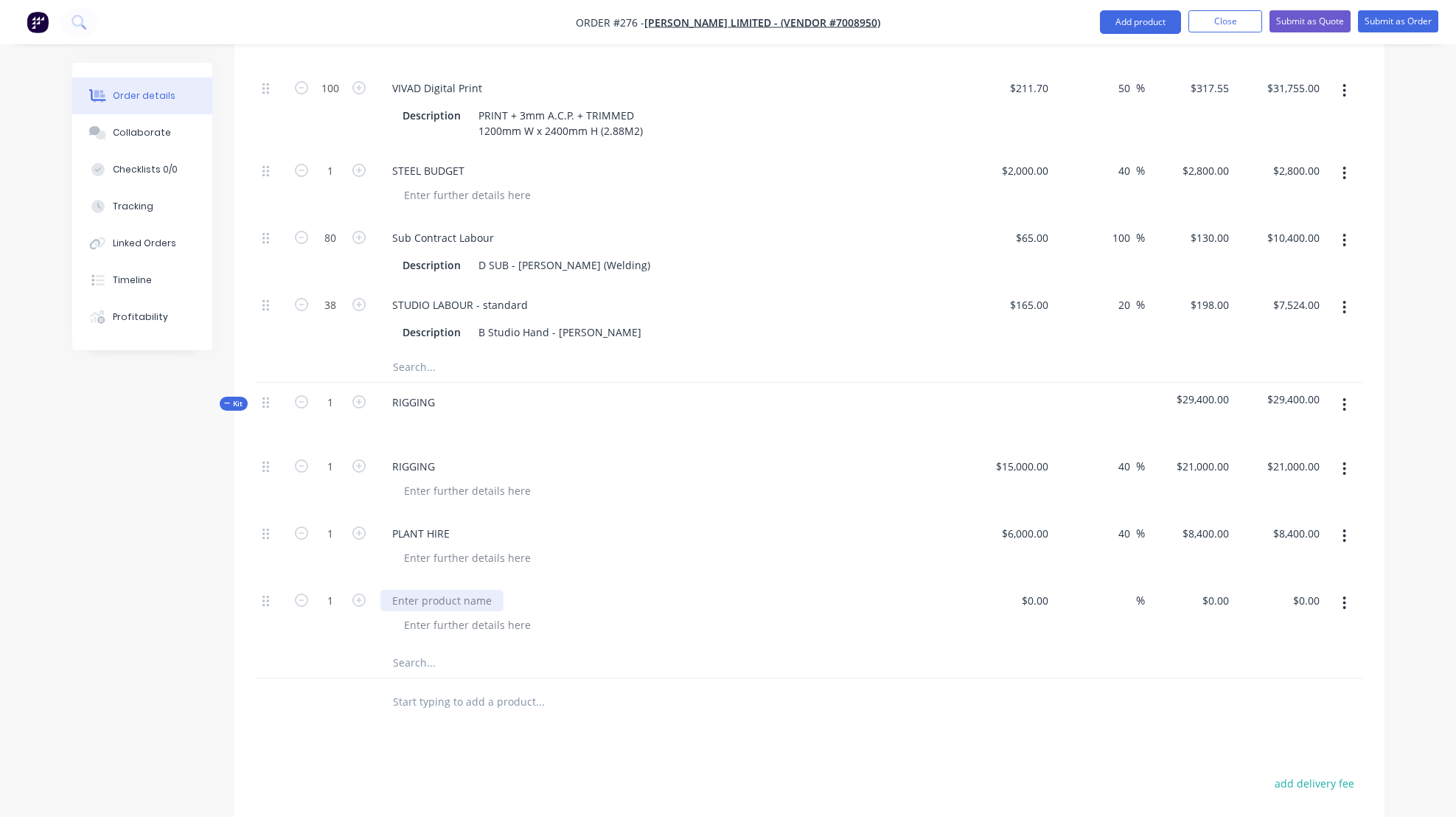
click at [401, 598] on div at bounding box center [441, 600] width 123 height 21
click at [1032, 600] on div at bounding box center [1043, 600] width 23 height 21
type input "$15,000.00"
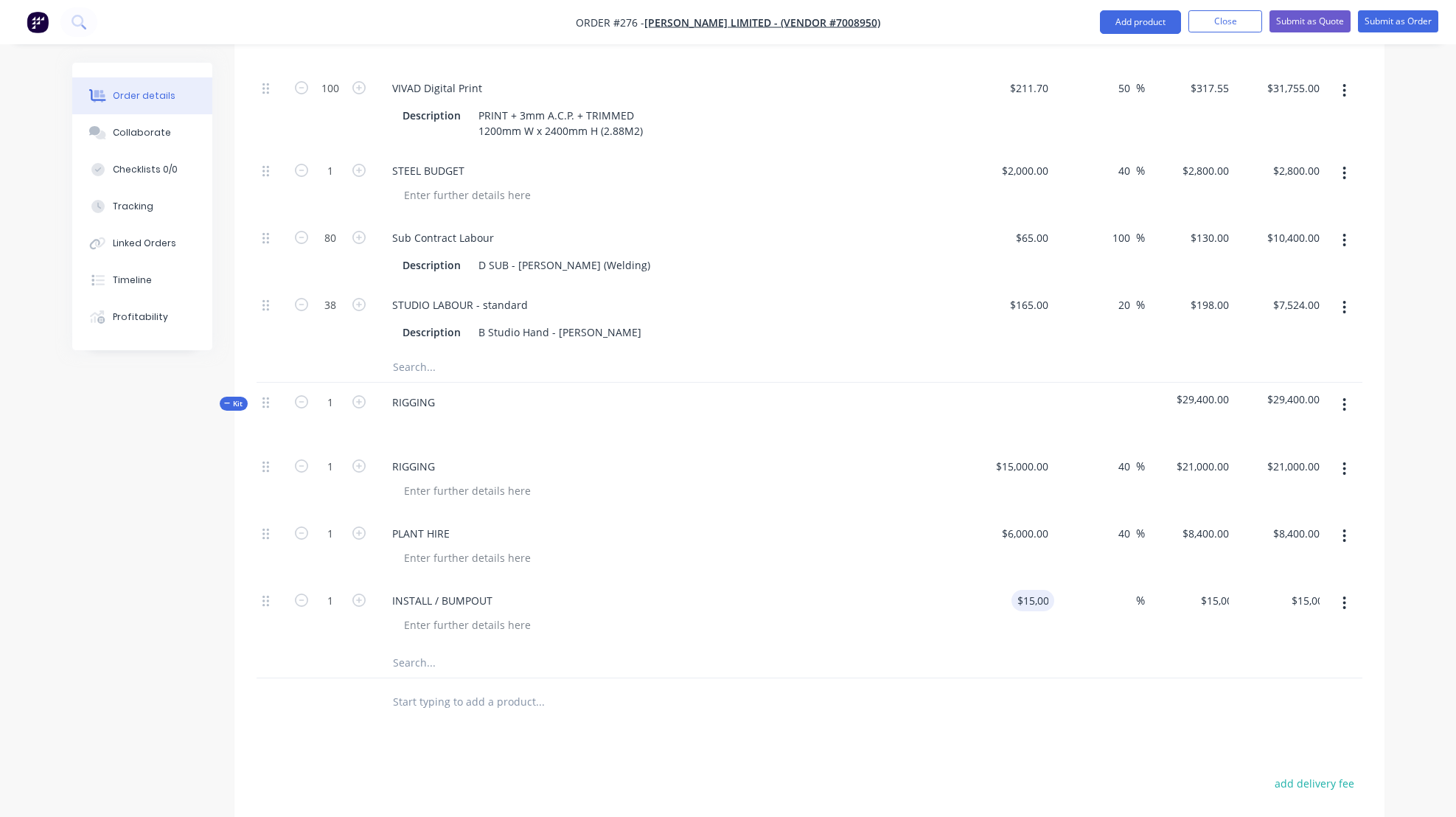
click at [1094, 649] on div at bounding box center [809, 663] width 1106 height 30
click at [361, 601] on icon "button" at bounding box center [359, 600] width 13 height 13
type input "2"
type input "$30,000.00"
click at [718, 555] on div at bounding box center [675, 558] width 566 height 21
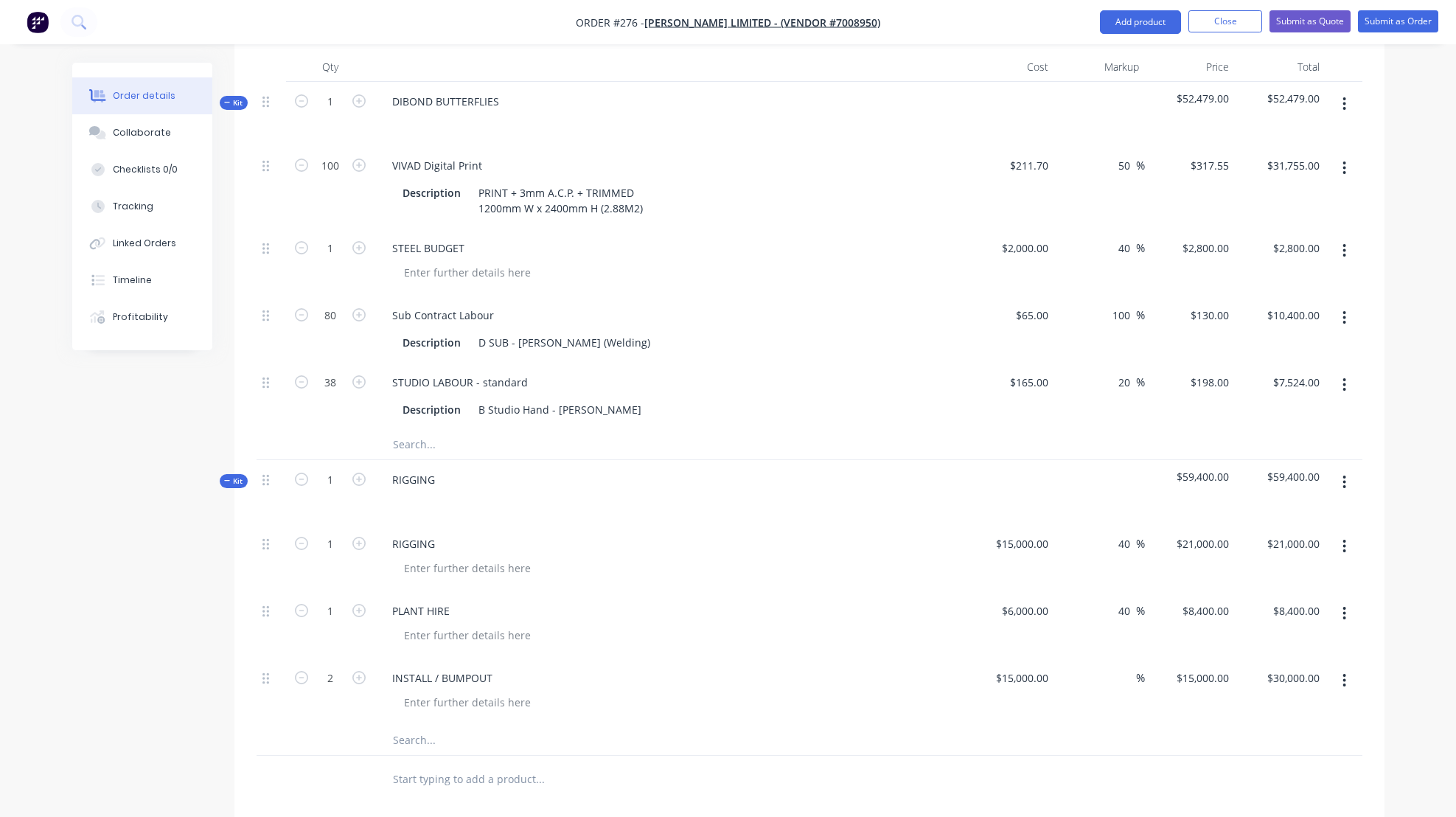
scroll to position [414, 0]
click at [1314, 21] on button "Submit as Quote" at bounding box center [1310, 21] width 81 height 22
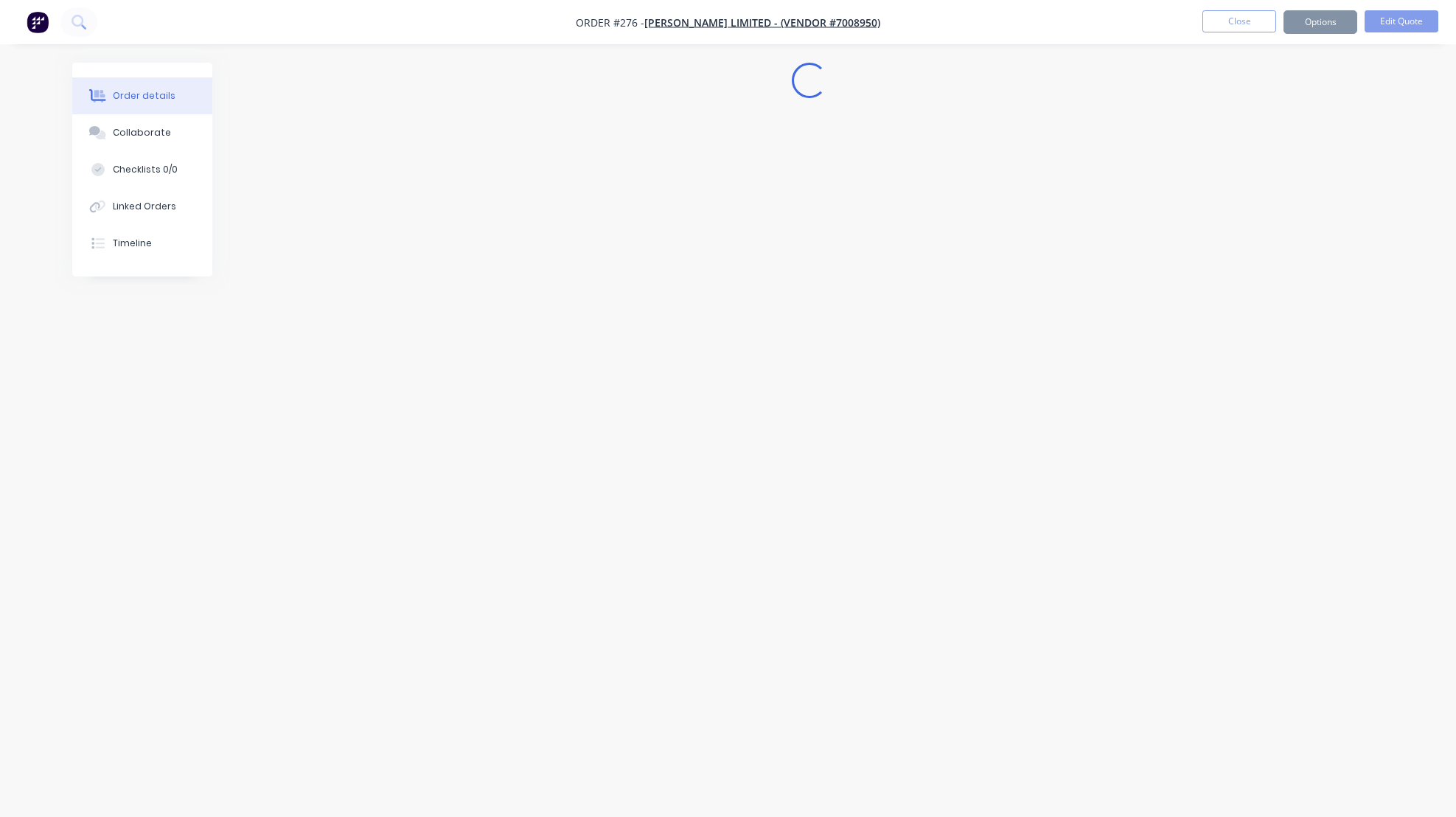
scroll to position [0, 0]
